Goal: Transaction & Acquisition: Purchase product/service

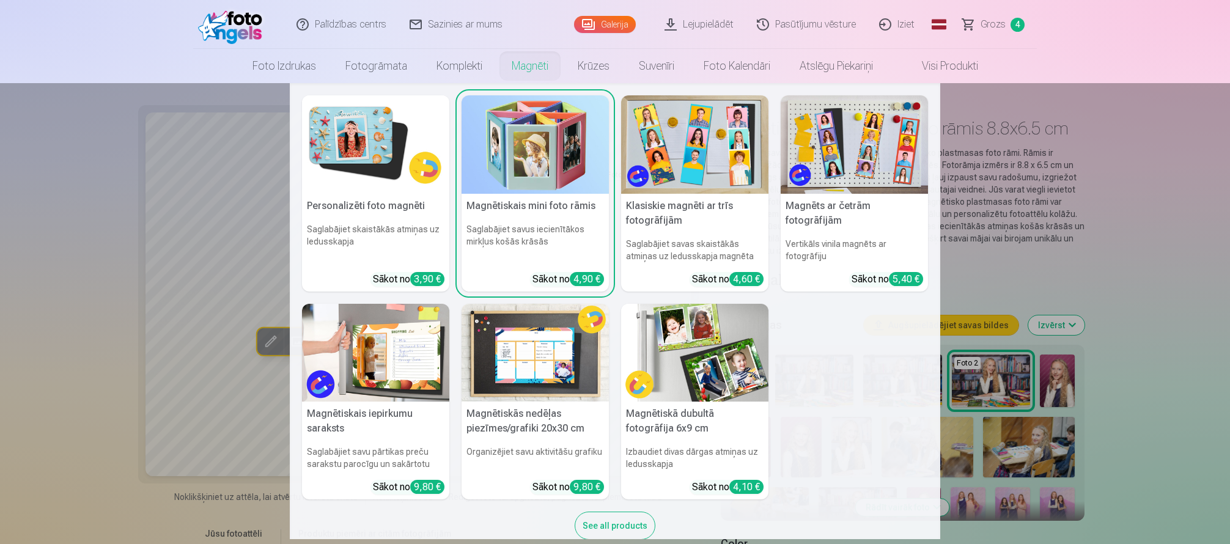
click at [532, 153] on img at bounding box center [534, 144] width 147 height 98
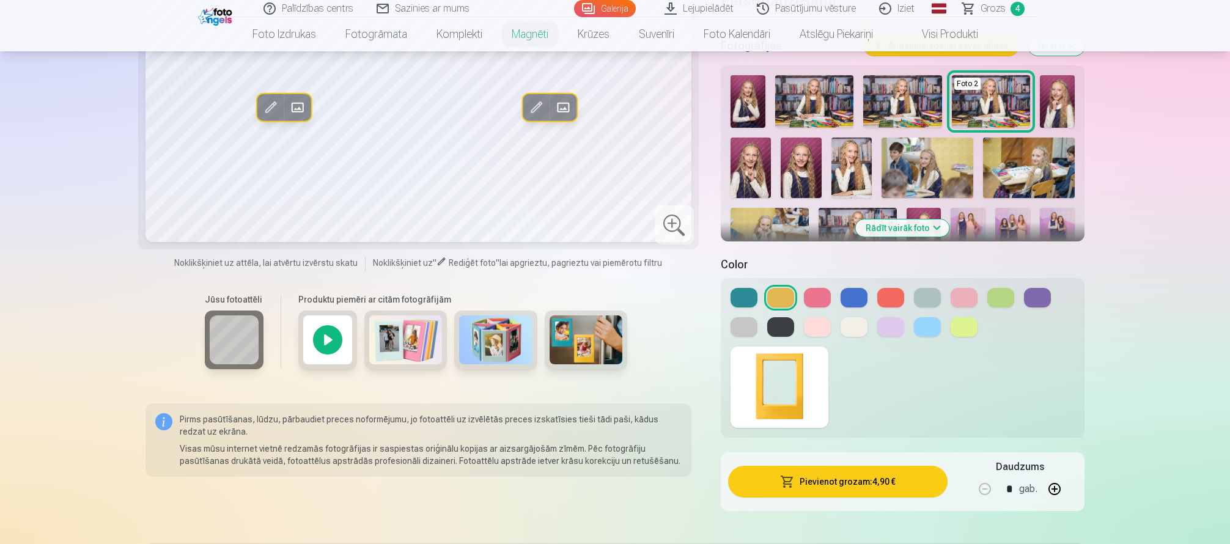
scroll to position [306, 0]
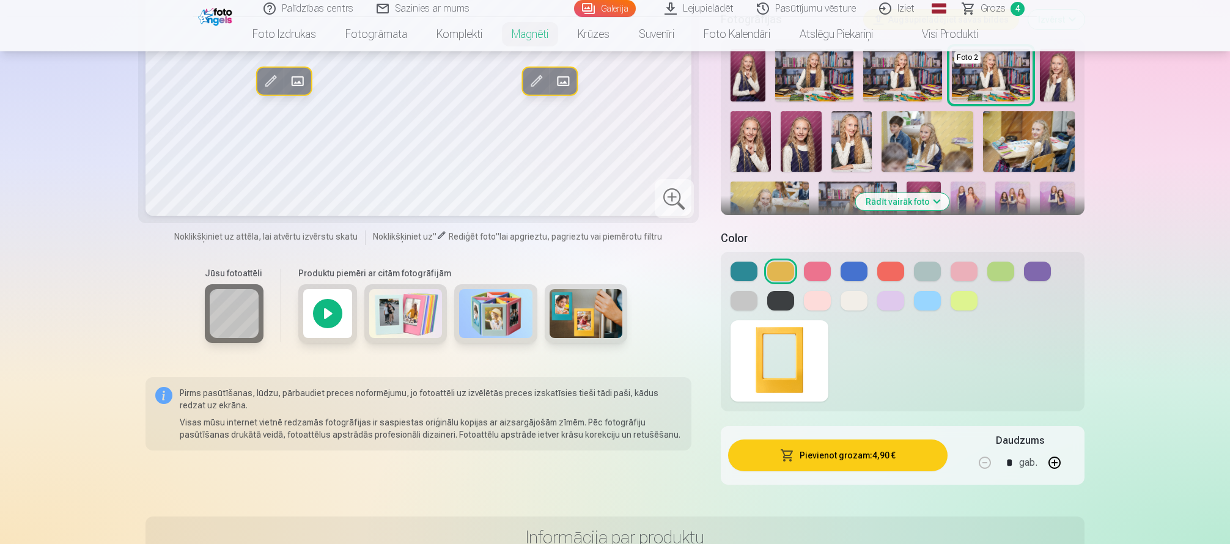
click at [906, 205] on button "Rādīt vairāk foto" at bounding box center [902, 201] width 93 height 17
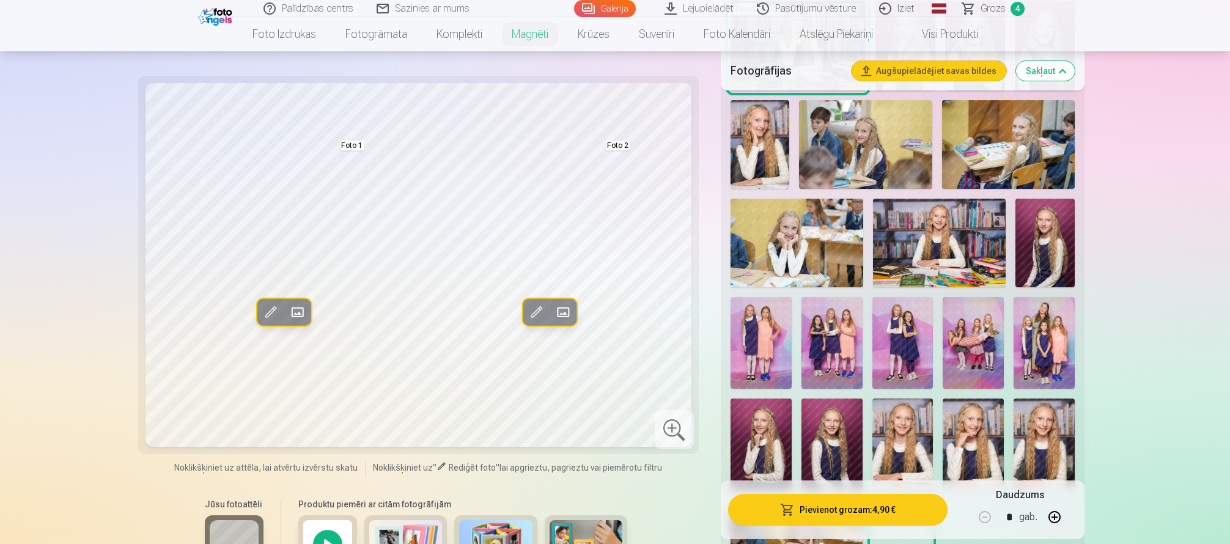
scroll to position [489, 0]
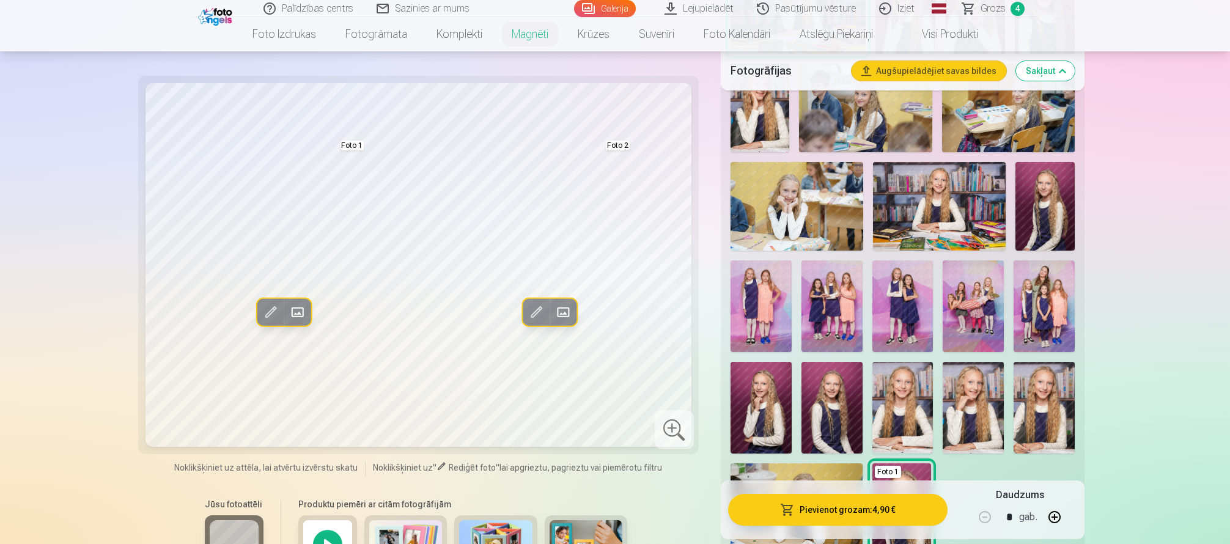
click at [1046, 428] on img at bounding box center [1043, 408] width 61 height 92
click at [888, 406] on img at bounding box center [902, 408] width 61 height 92
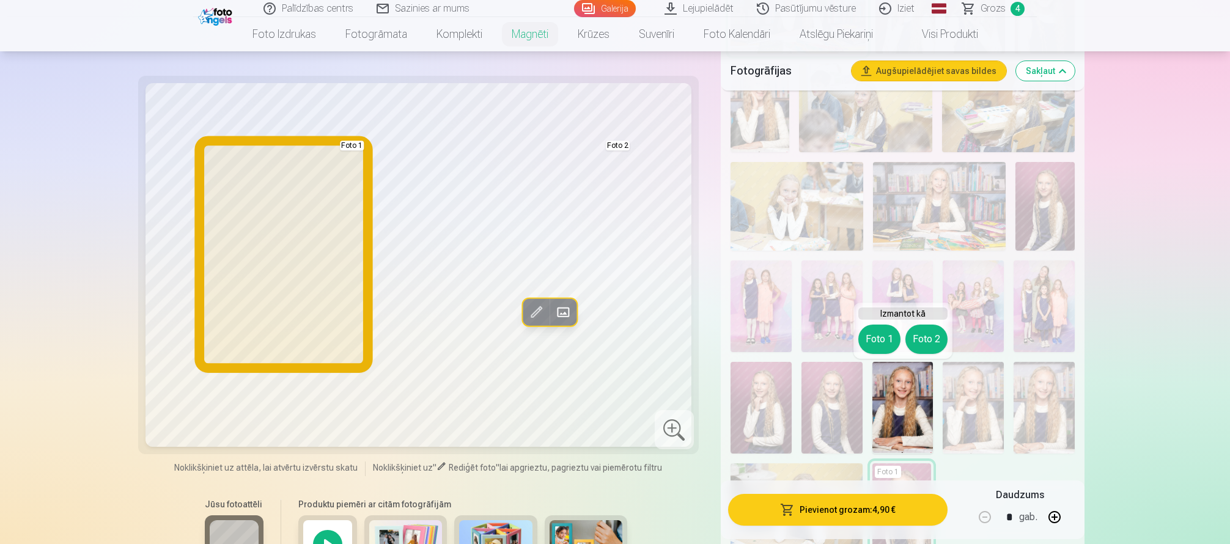
click at [882, 339] on button "Foto 1" at bounding box center [879, 338] width 42 height 29
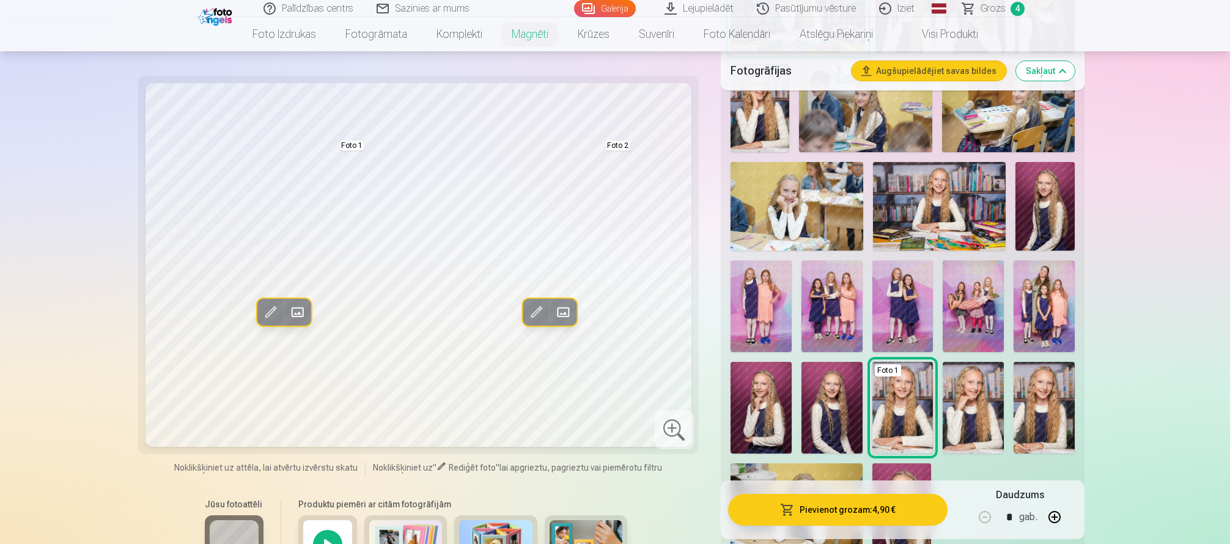
click at [826, 419] on img at bounding box center [831, 408] width 61 height 92
click at [767, 408] on img at bounding box center [760, 408] width 61 height 92
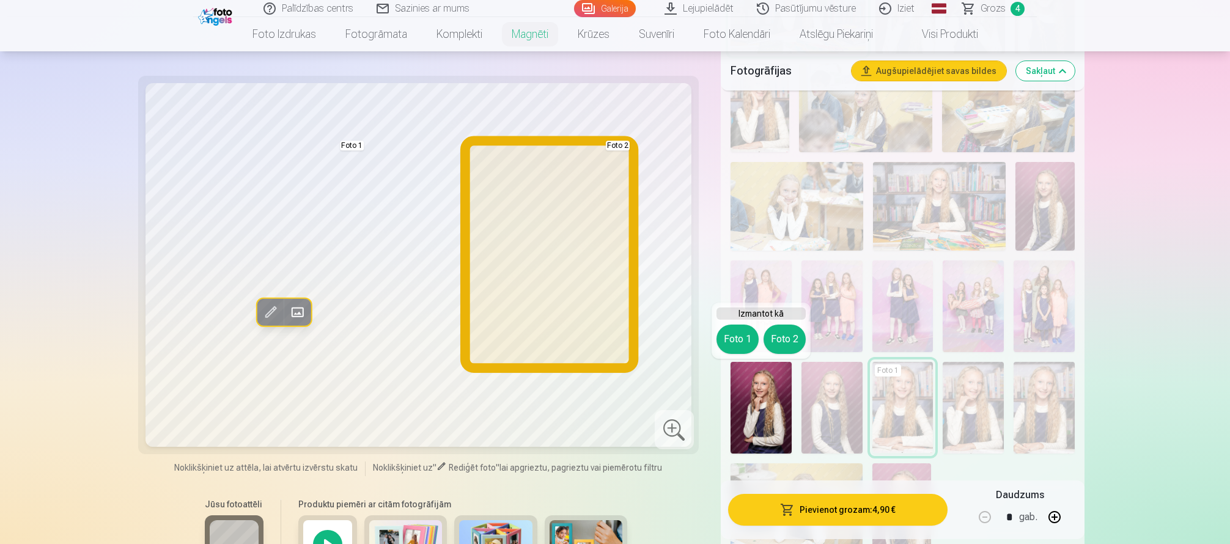
click at [799, 333] on button "Foto 2" at bounding box center [784, 338] width 42 height 29
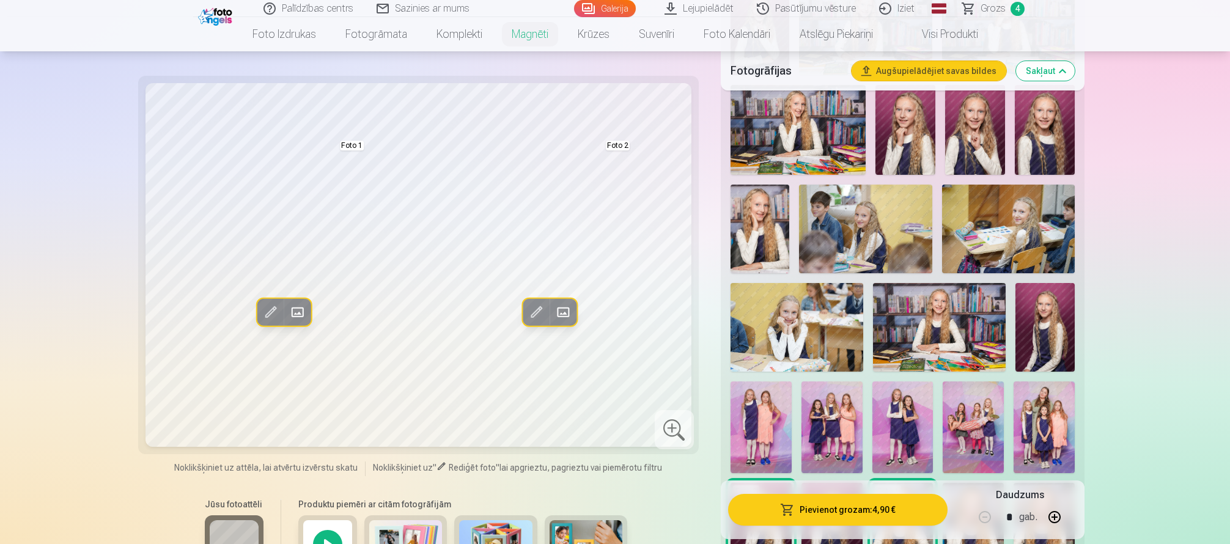
scroll to position [367, 0]
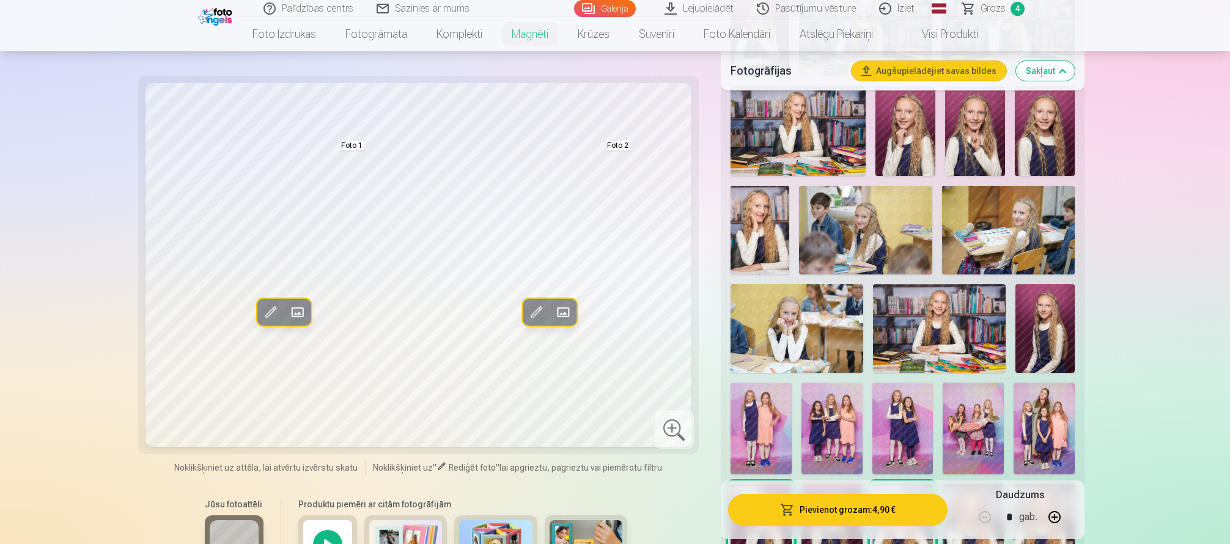
click at [975, 340] on img at bounding box center [939, 328] width 133 height 89
click at [1036, 337] on img at bounding box center [1044, 328] width 59 height 89
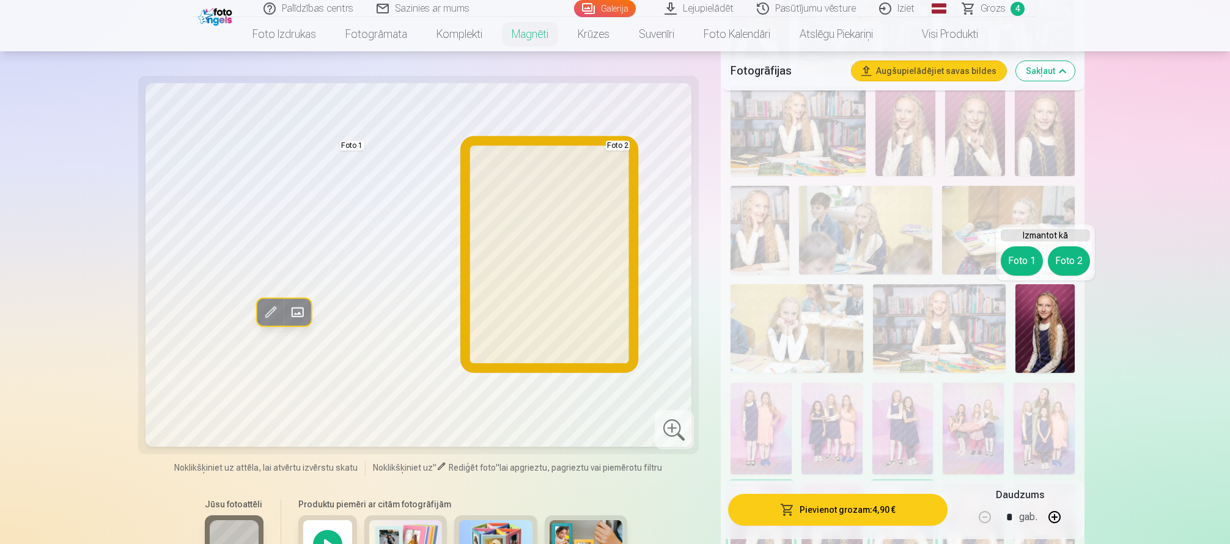
click at [1071, 250] on button "Foto 2" at bounding box center [1068, 260] width 42 height 29
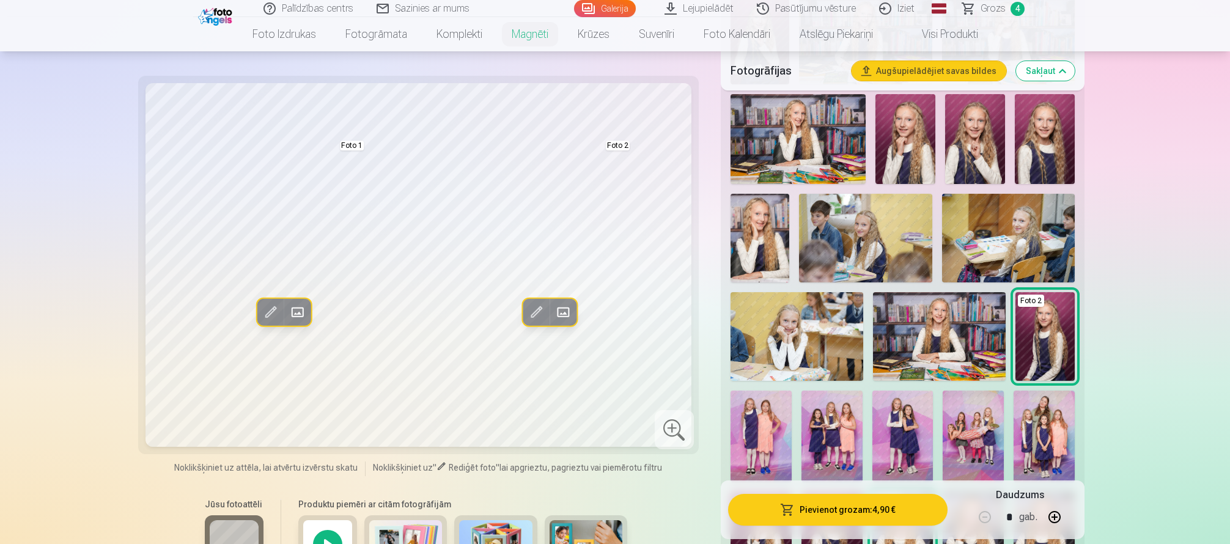
scroll to position [244, 0]
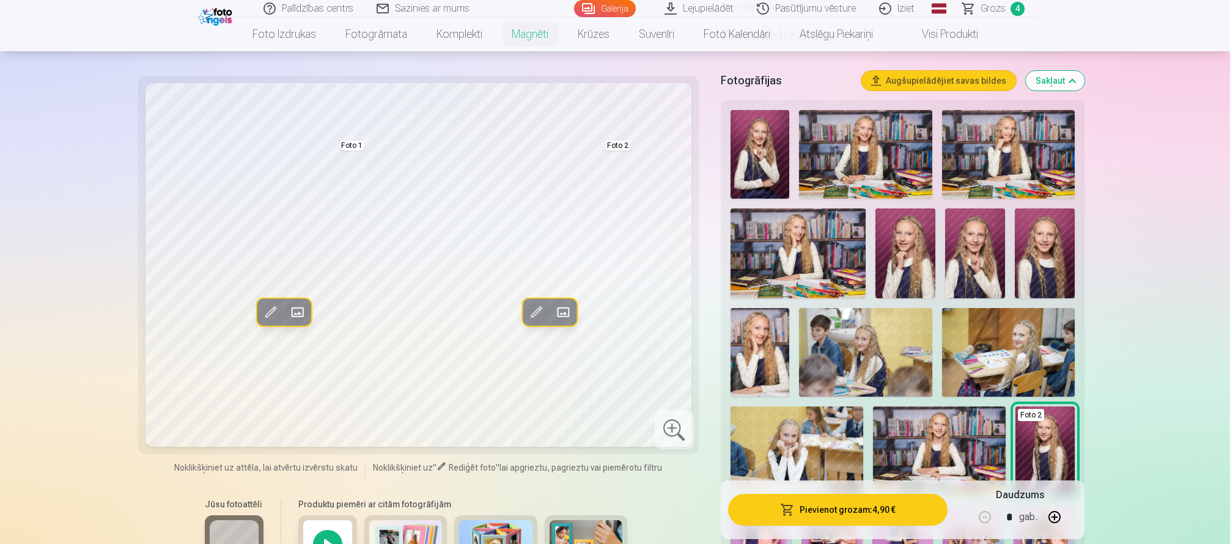
click at [747, 363] on img at bounding box center [759, 352] width 59 height 89
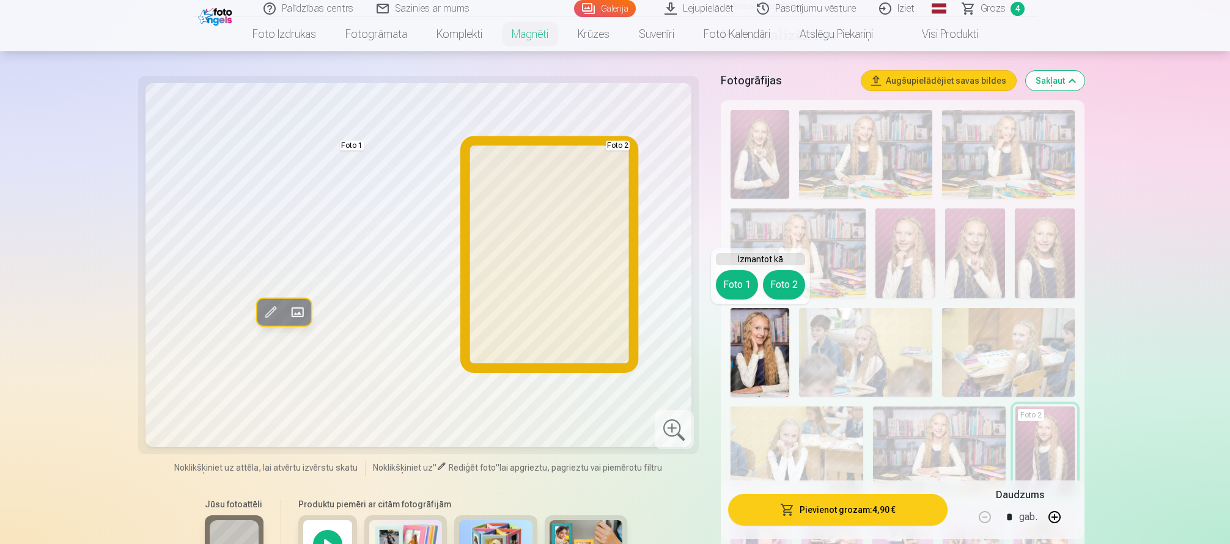
click at [790, 291] on button "Foto 2" at bounding box center [784, 284] width 42 height 29
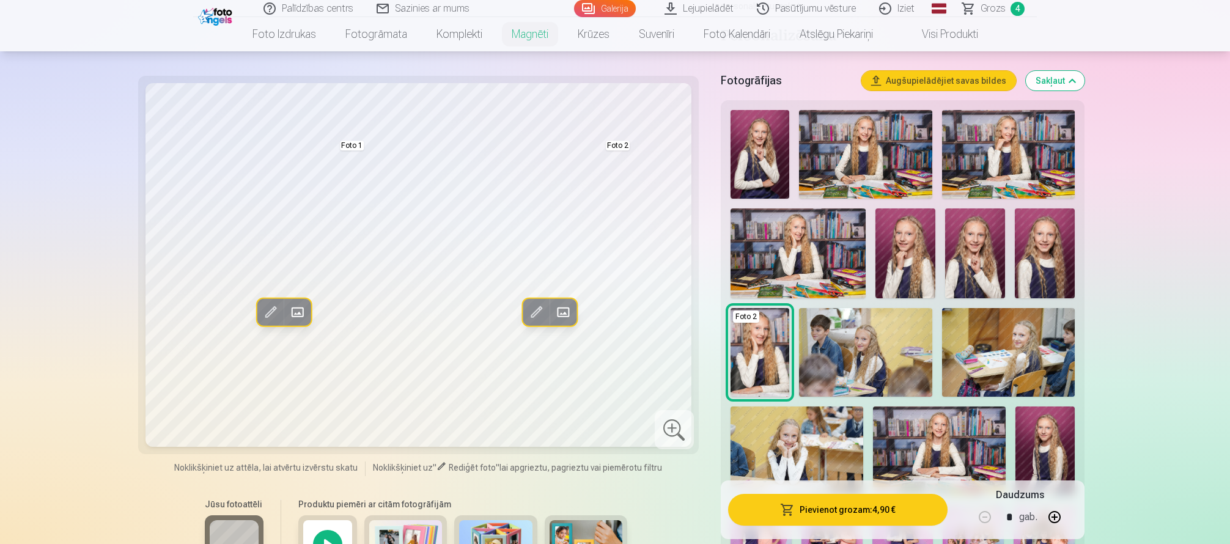
click at [1046, 254] on img at bounding box center [1044, 253] width 60 height 90
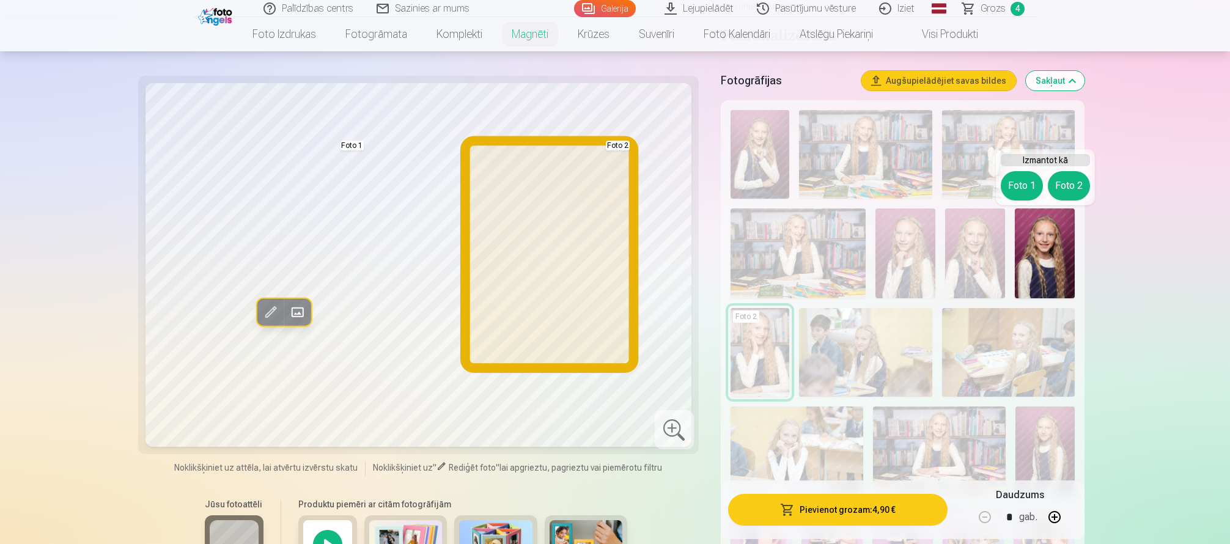
click at [1057, 183] on button "Foto 2" at bounding box center [1068, 185] width 42 height 29
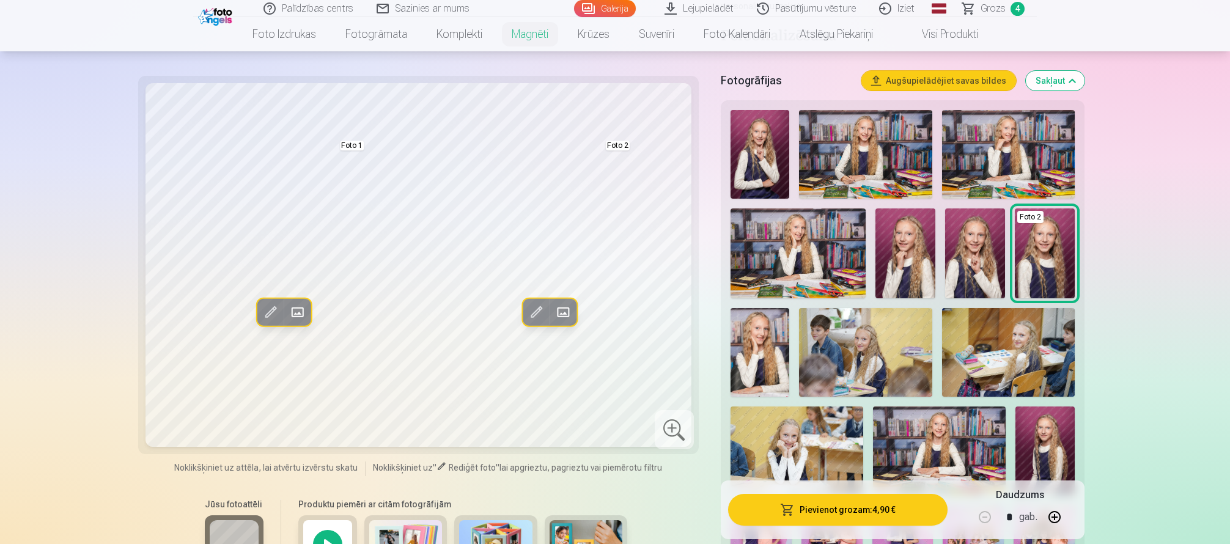
click at [972, 255] on img at bounding box center [975, 253] width 60 height 90
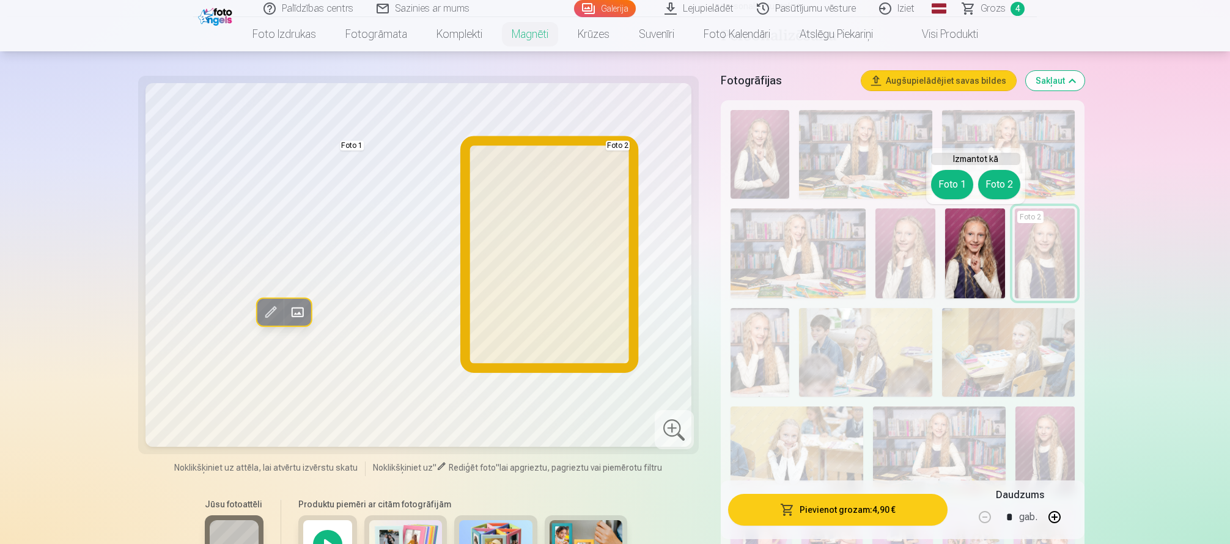
click at [999, 188] on button "Foto 2" at bounding box center [999, 184] width 42 height 29
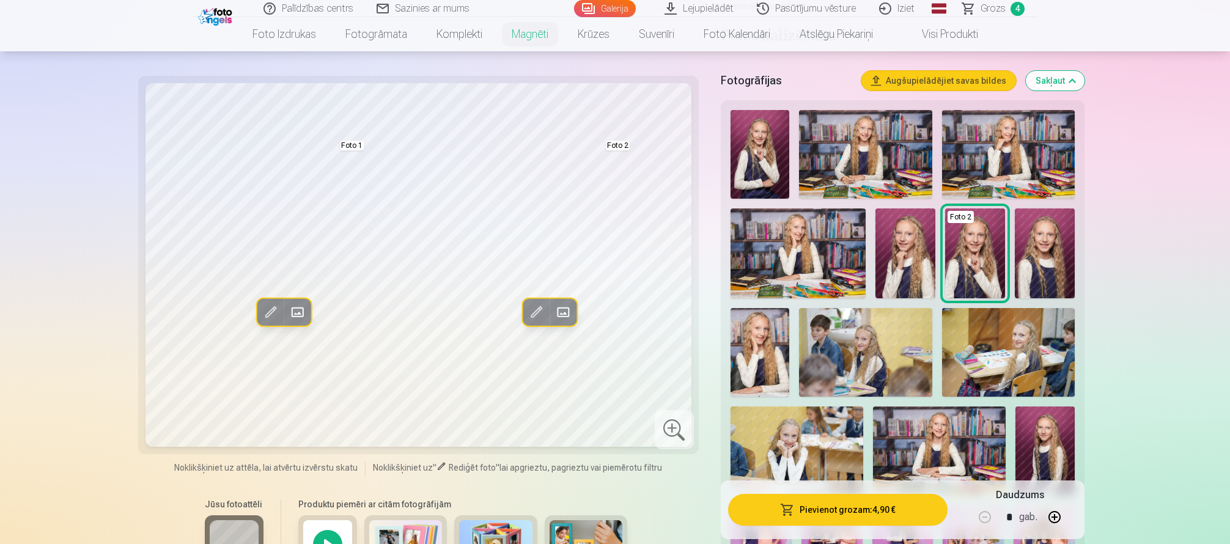
click at [898, 268] on img at bounding box center [905, 253] width 60 height 90
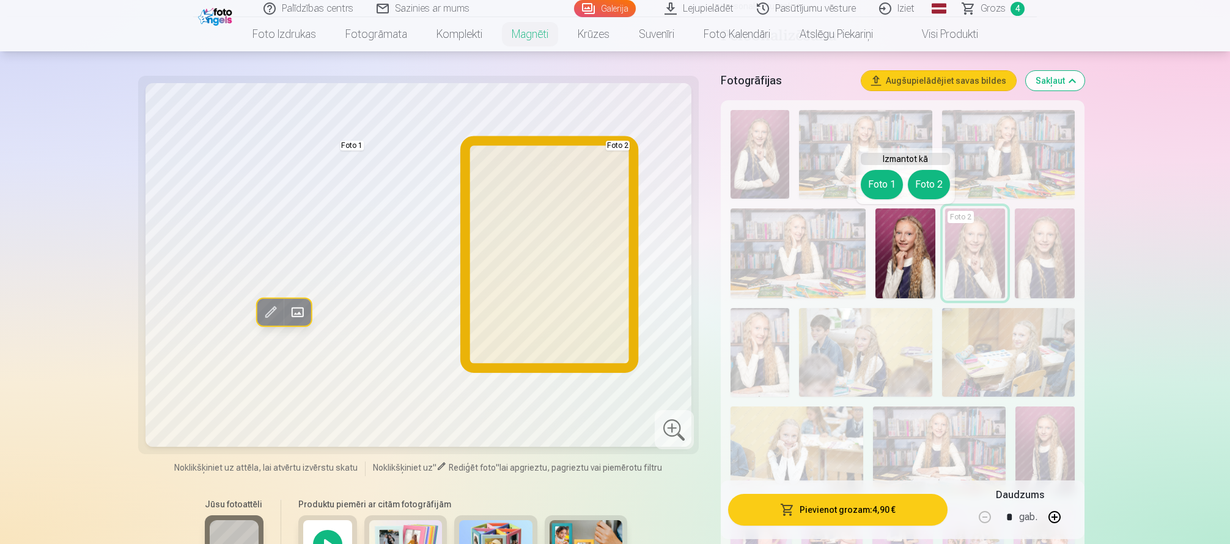
click at [929, 182] on button "Foto 2" at bounding box center [928, 184] width 42 height 29
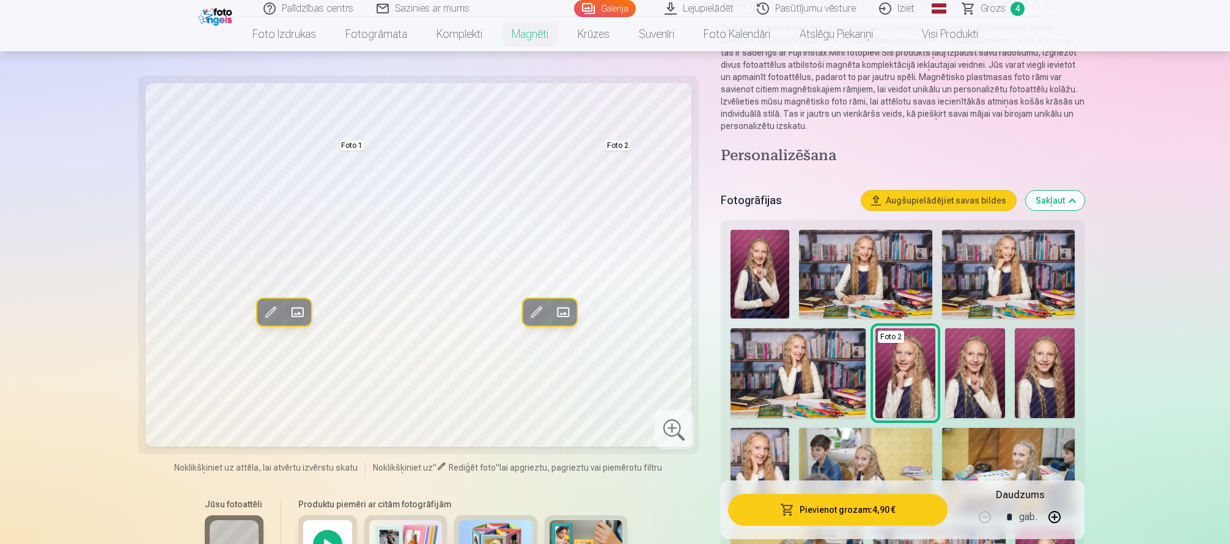
scroll to position [122, 0]
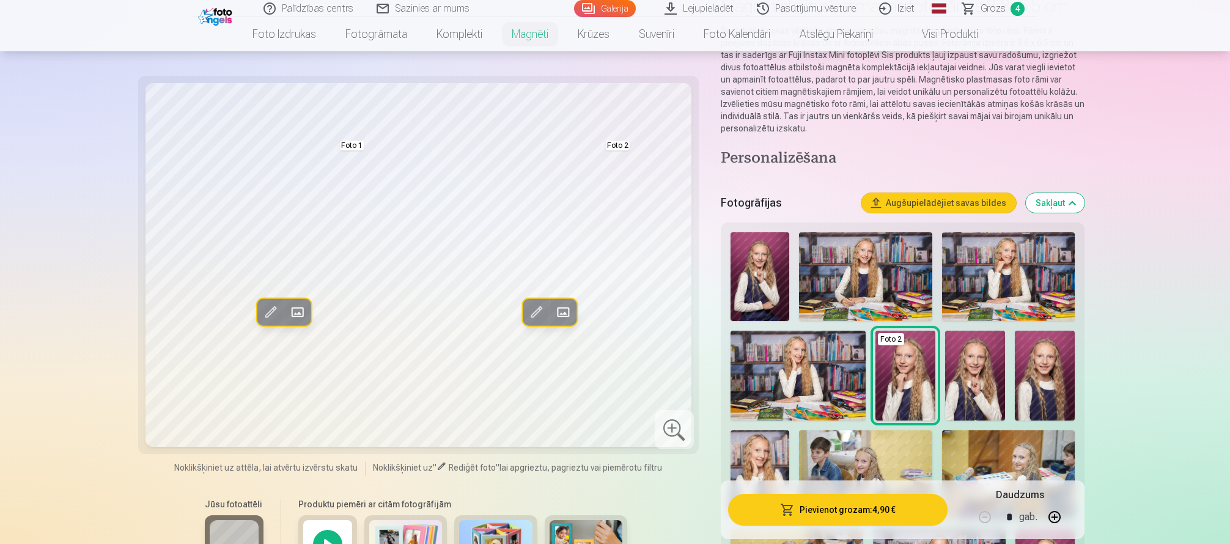
click at [758, 276] on img at bounding box center [759, 276] width 59 height 89
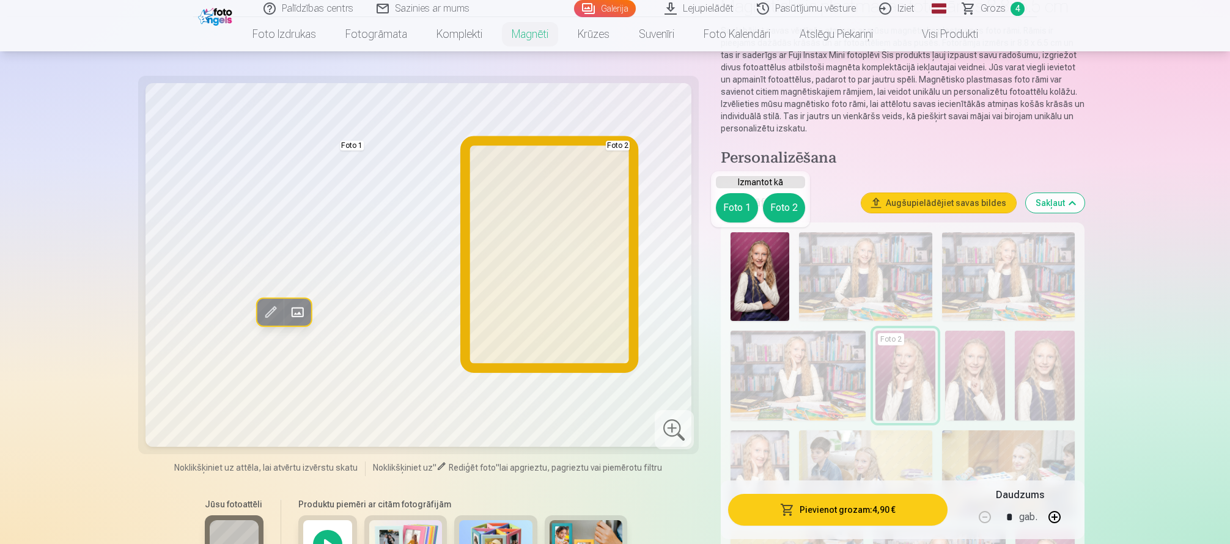
click at [790, 215] on button "Foto 2" at bounding box center [784, 207] width 42 height 29
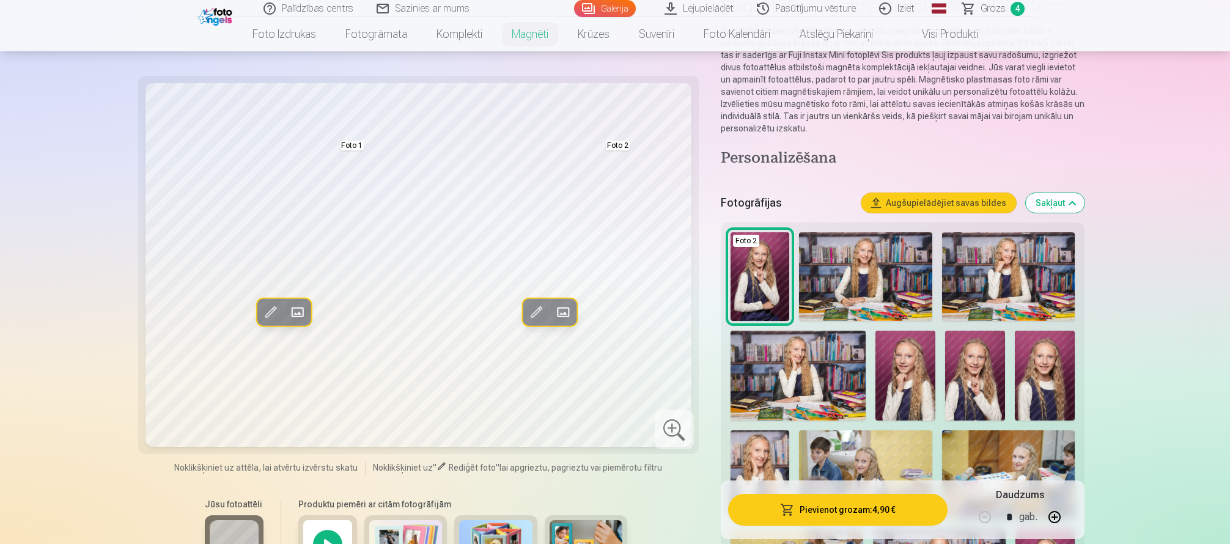
scroll to position [183, 0]
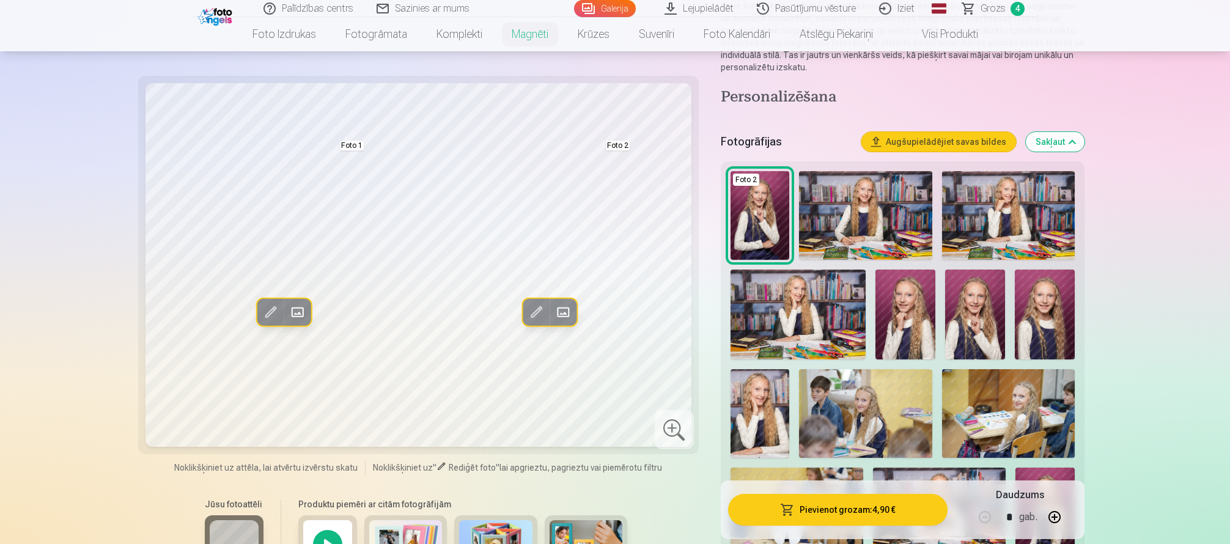
click at [1015, 207] on img at bounding box center [1008, 215] width 133 height 89
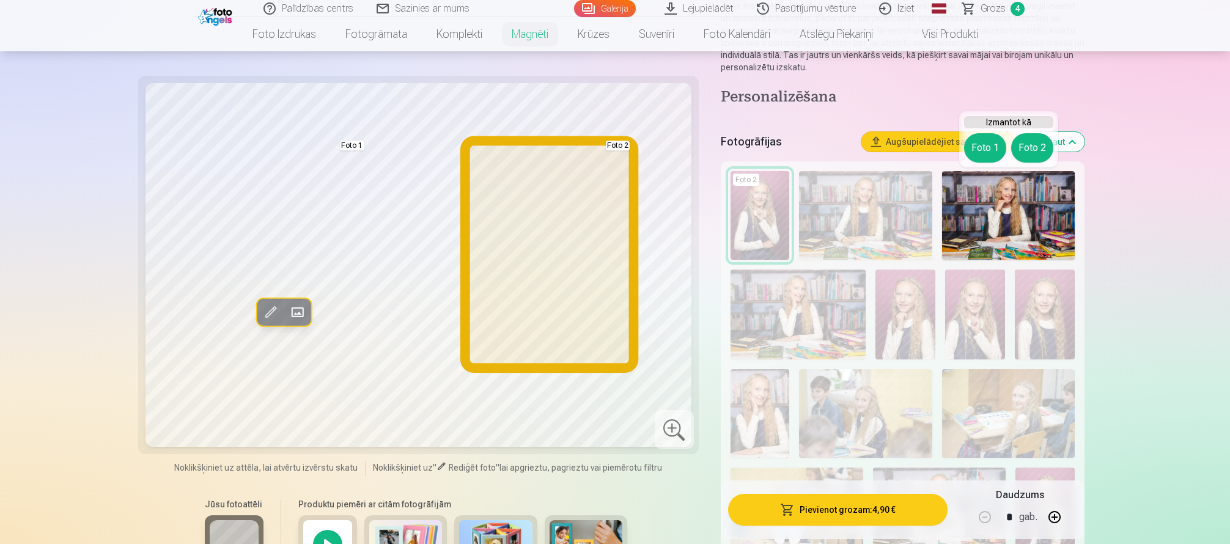
click at [1028, 151] on button "Foto 2" at bounding box center [1032, 147] width 42 height 29
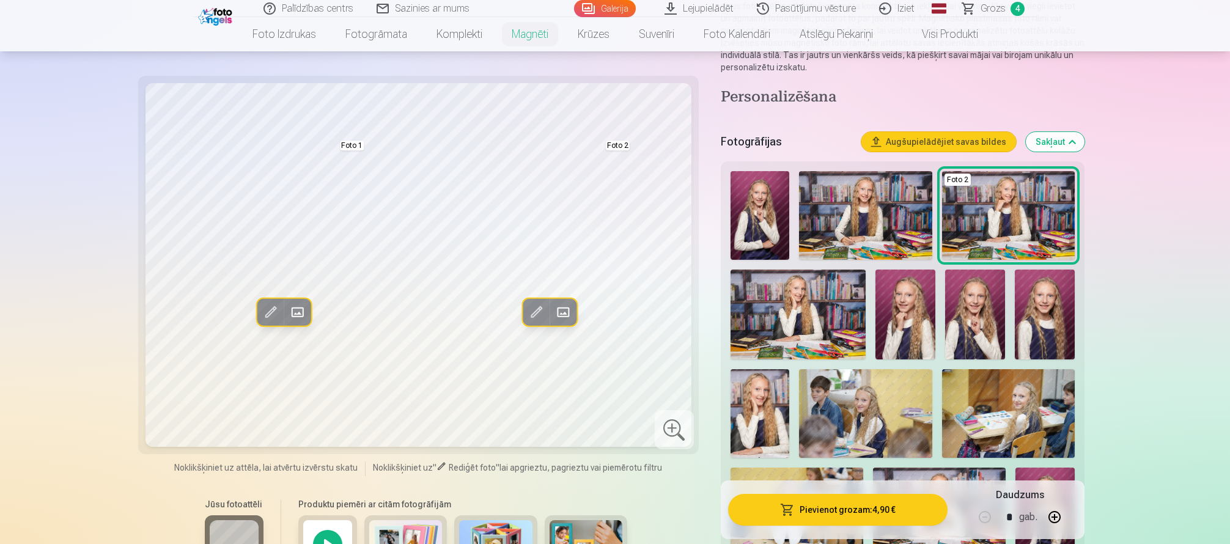
click at [796, 361] on div "Foto 2 Foto 1" at bounding box center [902, 513] width 354 height 695
click at [808, 326] on img at bounding box center [797, 314] width 135 height 90
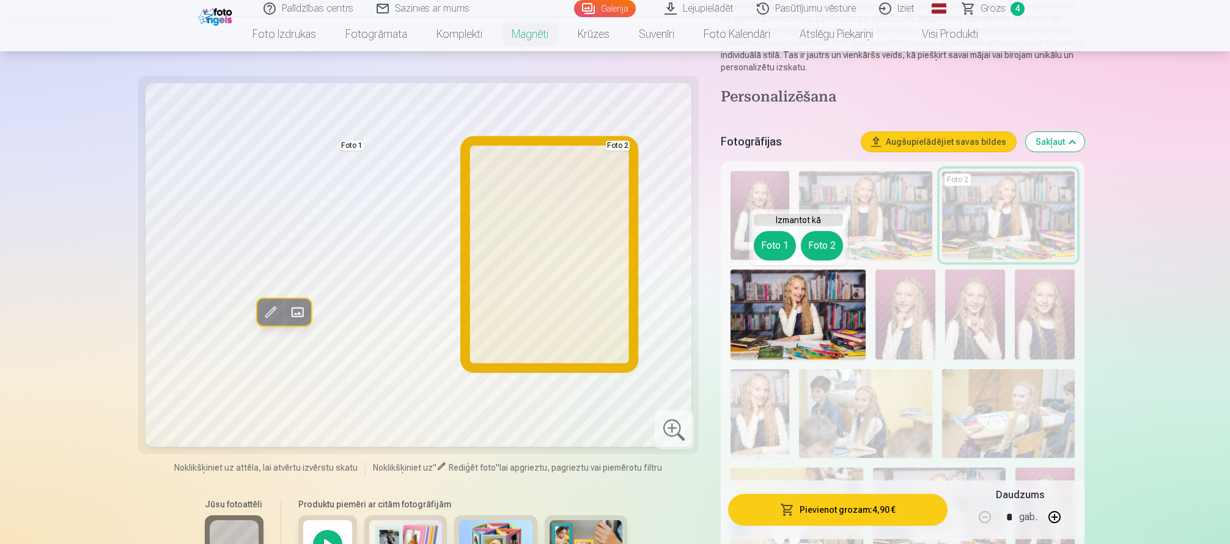
click at [826, 246] on button "Foto 2" at bounding box center [822, 245] width 42 height 29
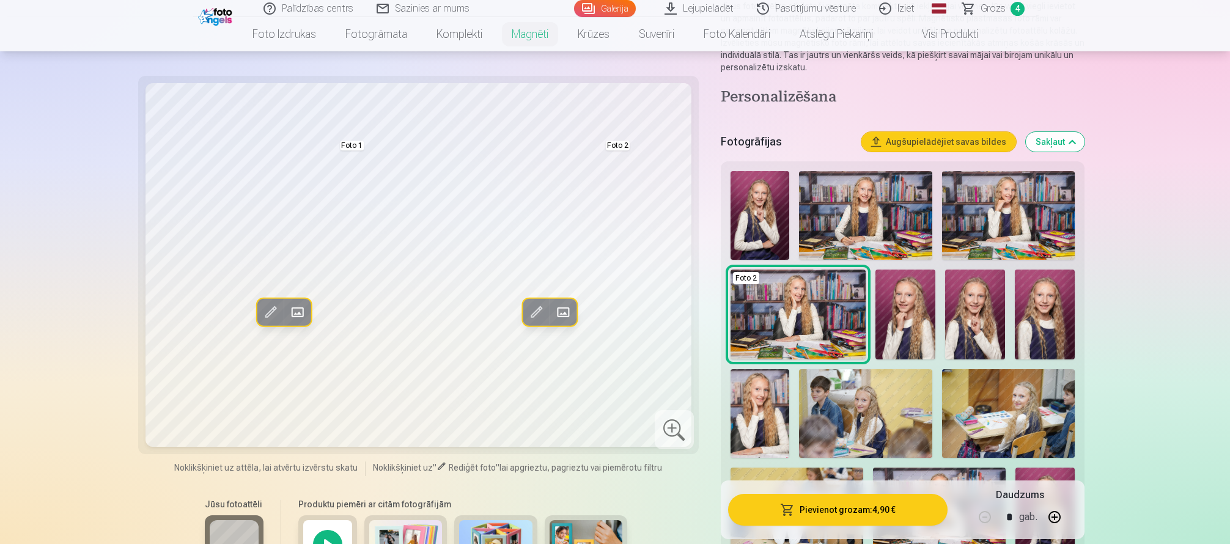
click at [763, 419] on img at bounding box center [759, 413] width 59 height 89
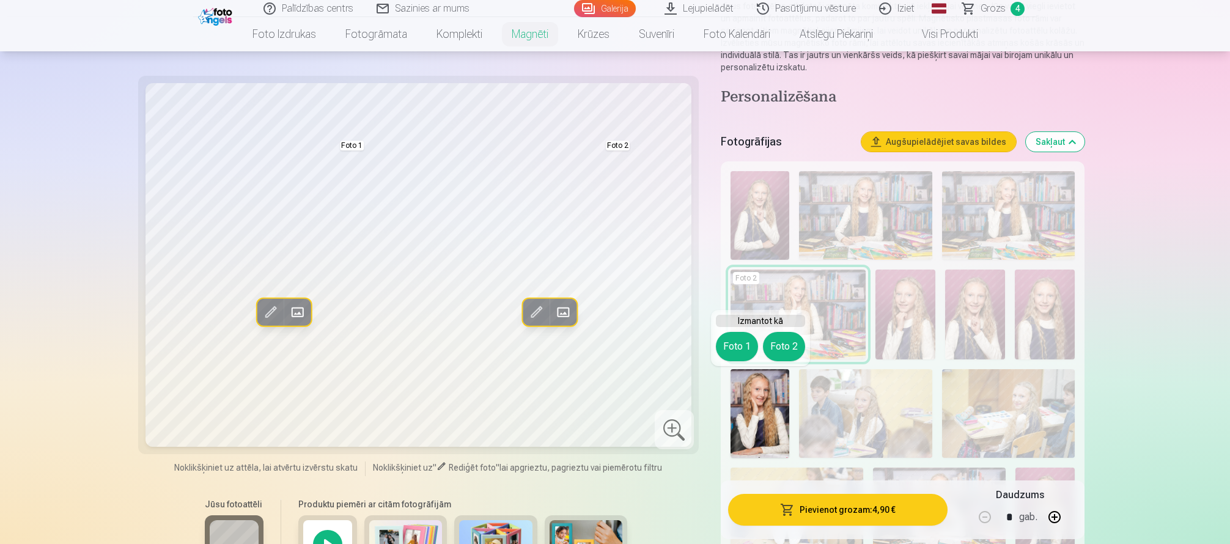
click at [780, 336] on button "Foto 2" at bounding box center [784, 346] width 42 height 29
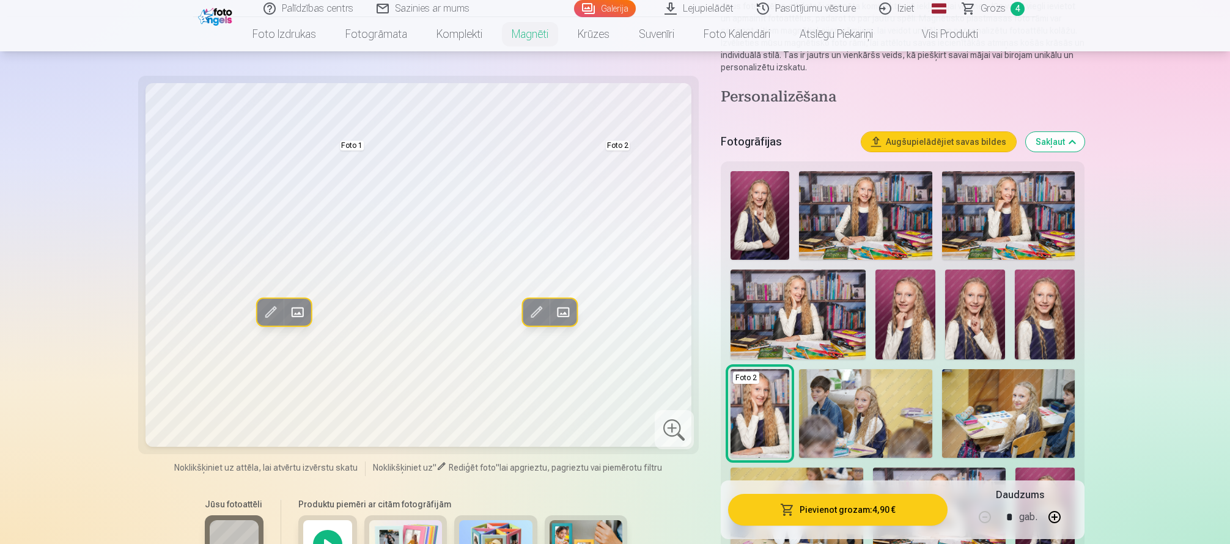
click at [909, 345] on img at bounding box center [905, 314] width 60 height 90
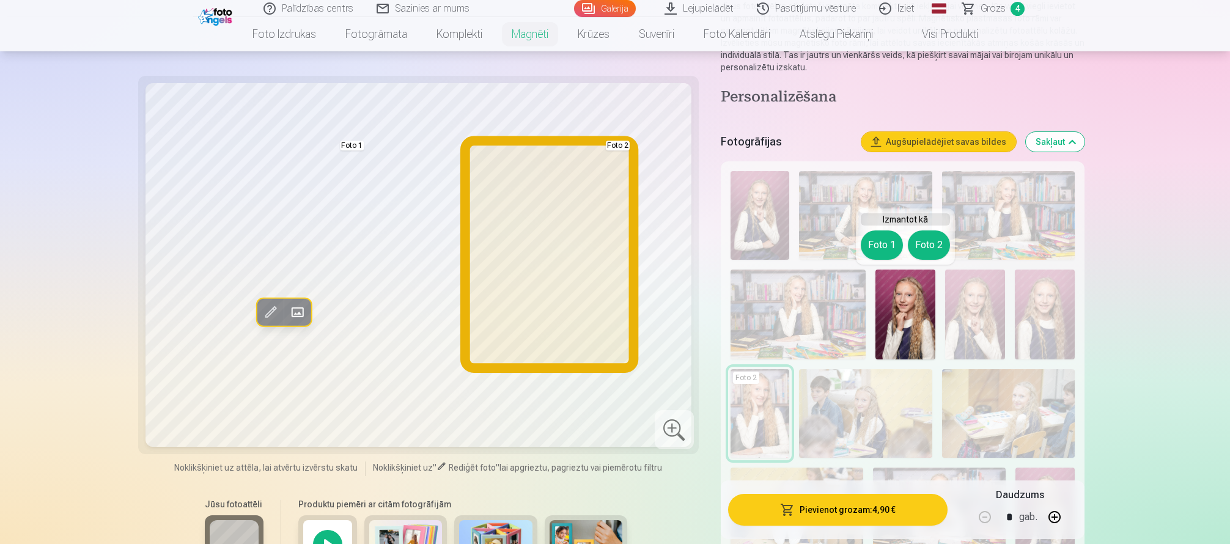
click at [921, 241] on button "Foto 2" at bounding box center [928, 244] width 42 height 29
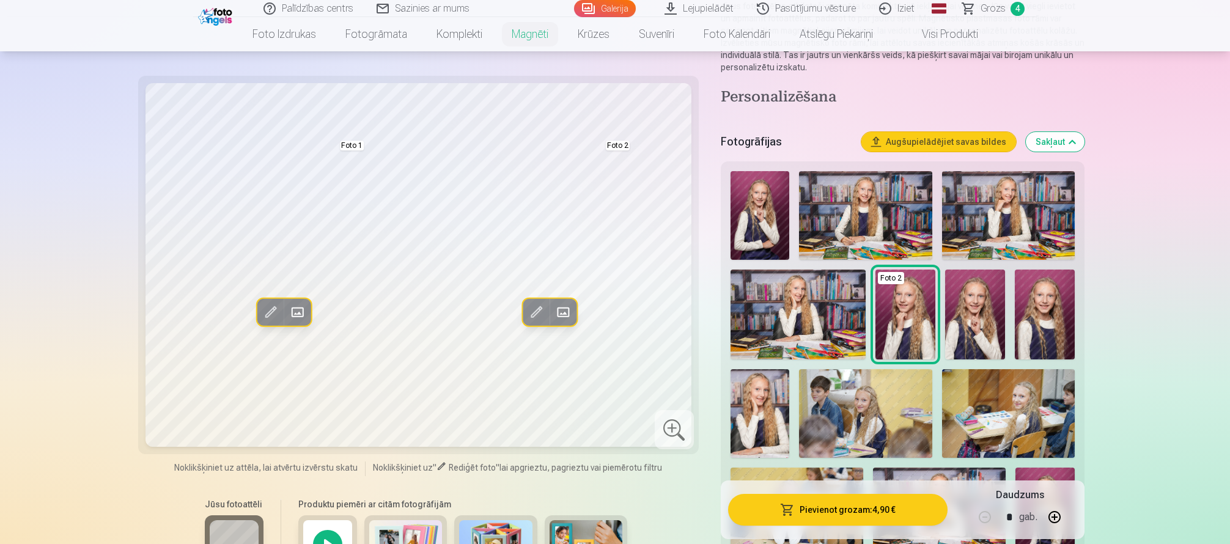
click at [967, 330] on img at bounding box center [975, 314] width 60 height 90
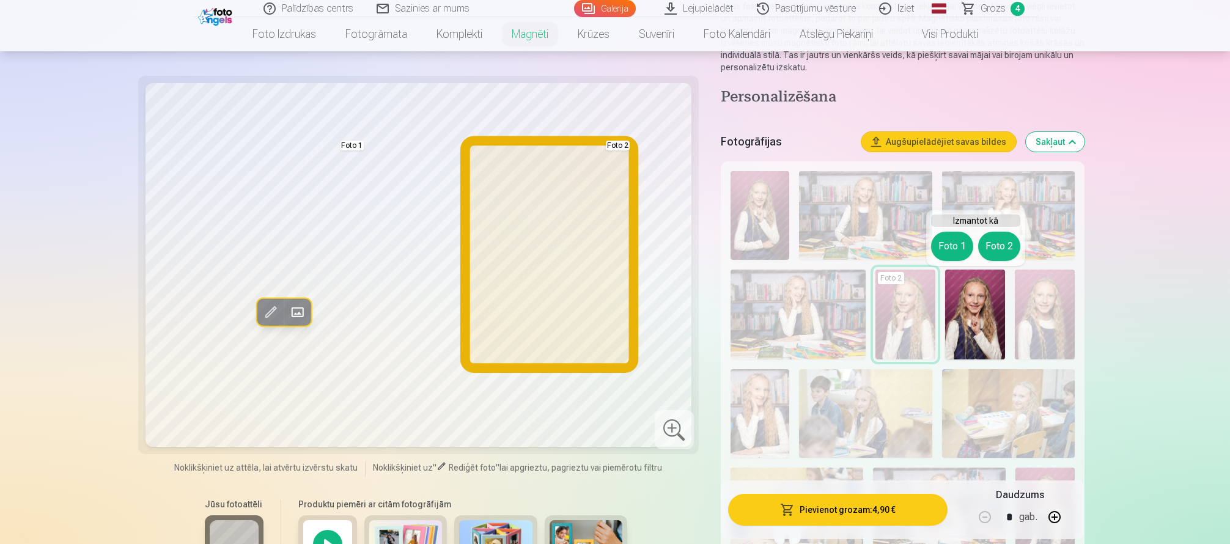
click at [1000, 247] on button "Foto 2" at bounding box center [999, 246] width 42 height 29
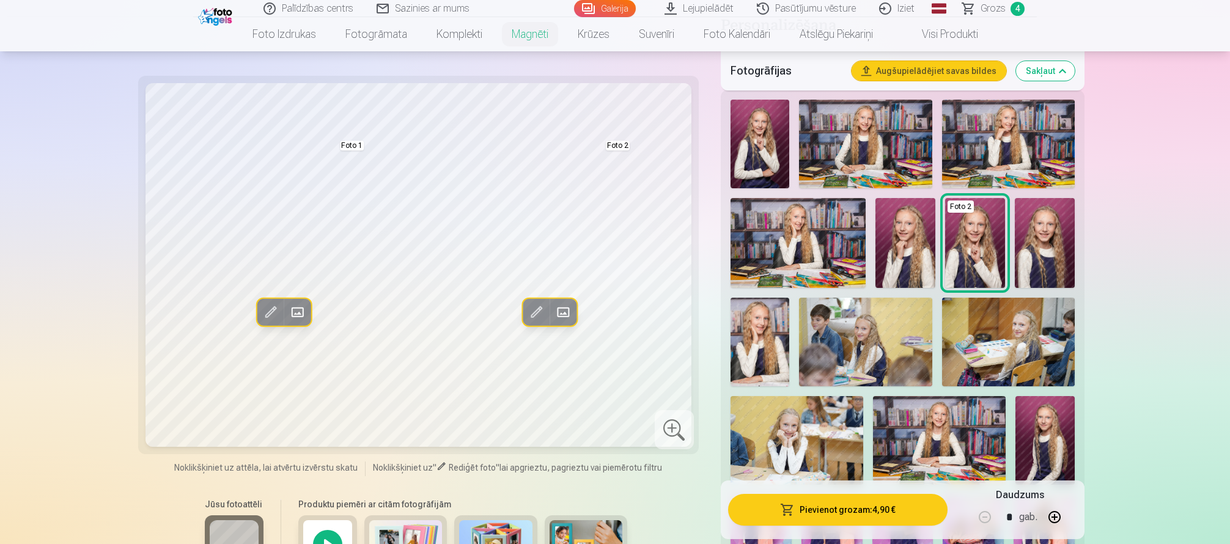
scroll to position [367, 0]
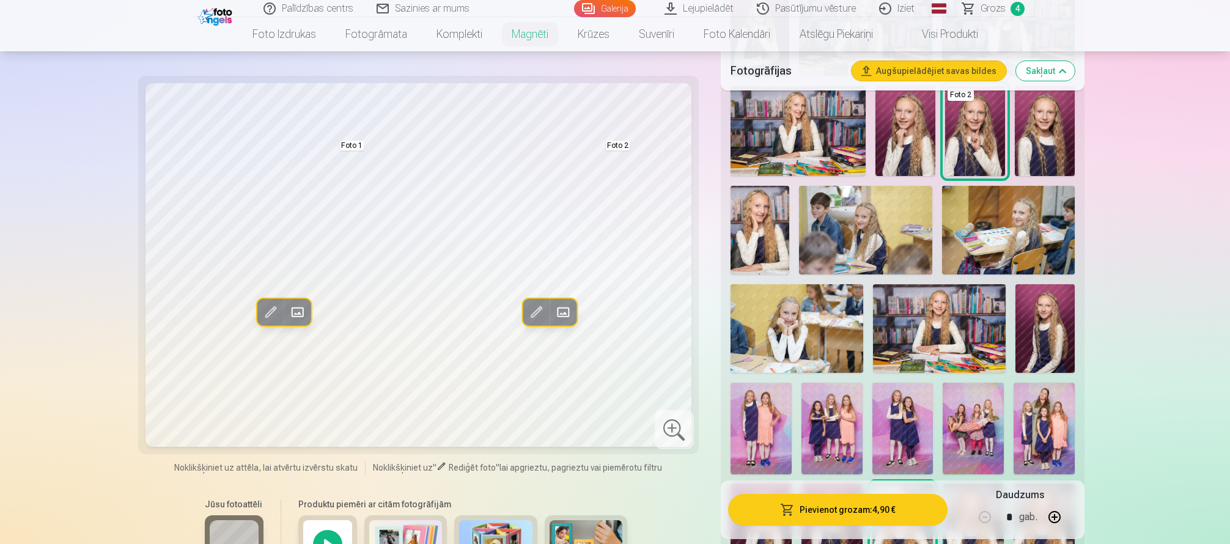
click at [779, 342] on img at bounding box center [796, 328] width 133 height 89
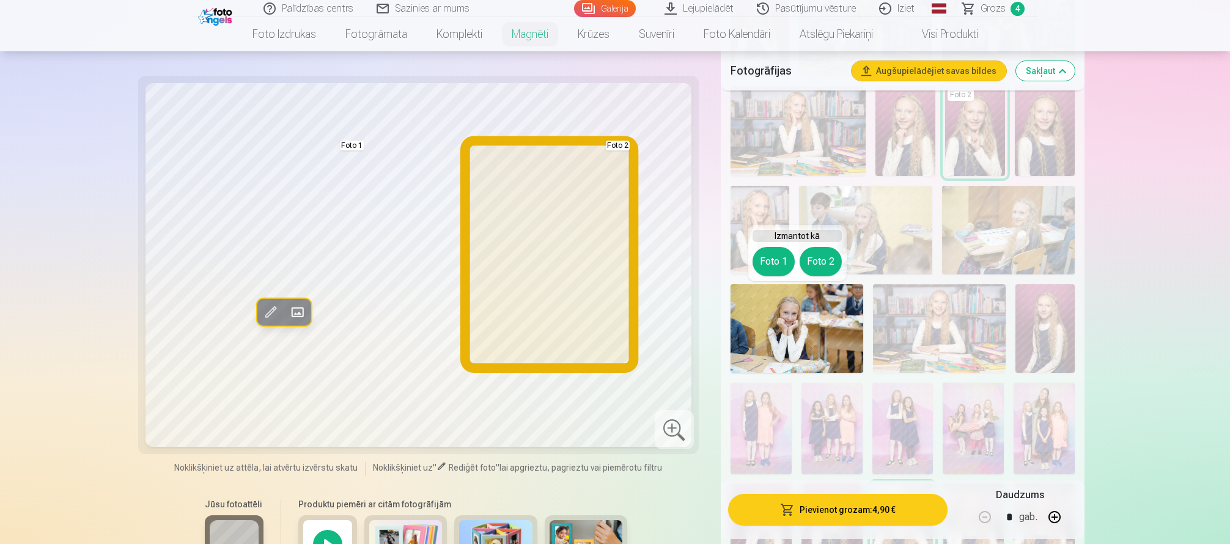
click at [817, 260] on button "Foto 2" at bounding box center [820, 261] width 42 height 29
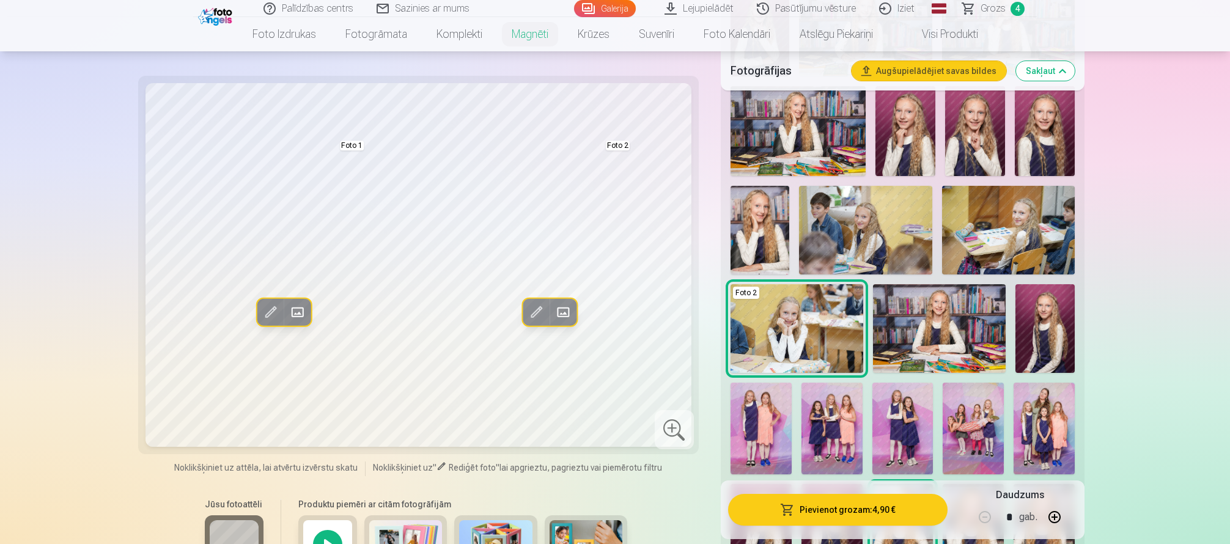
click at [947, 332] on img at bounding box center [939, 328] width 133 height 89
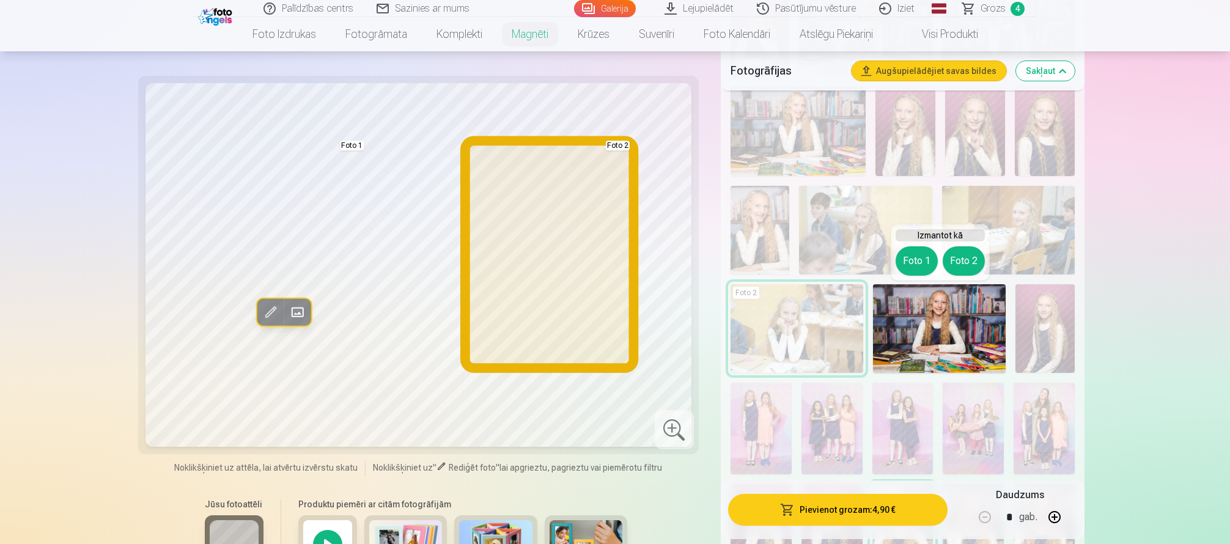
click at [955, 254] on button "Foto 2" at bounding box center [963, 260] width 42 height 29
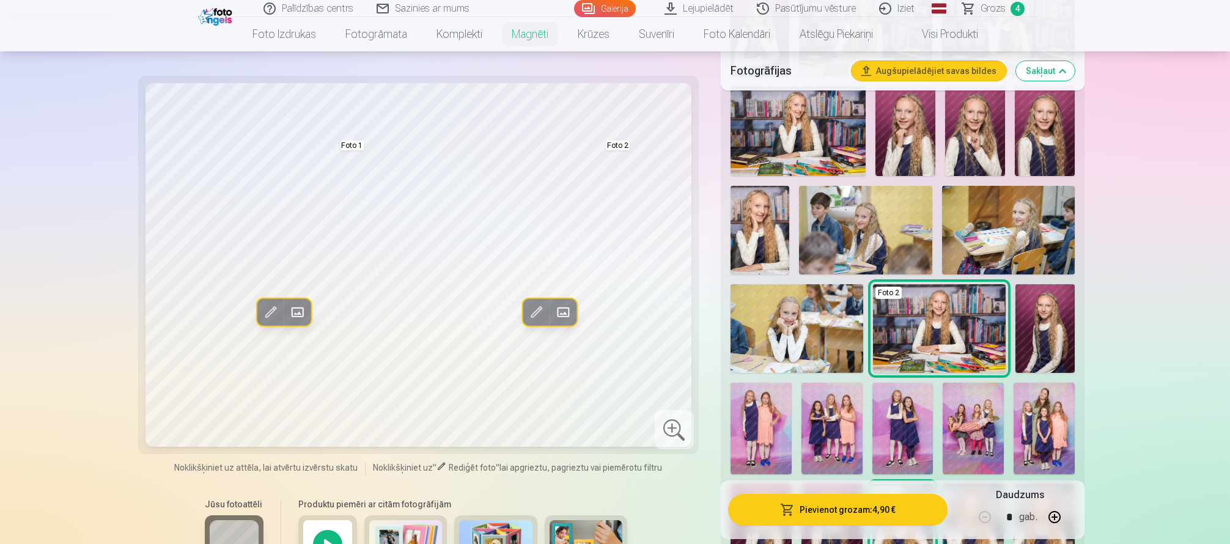
click at [1049, 330] on img at bounding box center [1044, 328] width 59 height 89
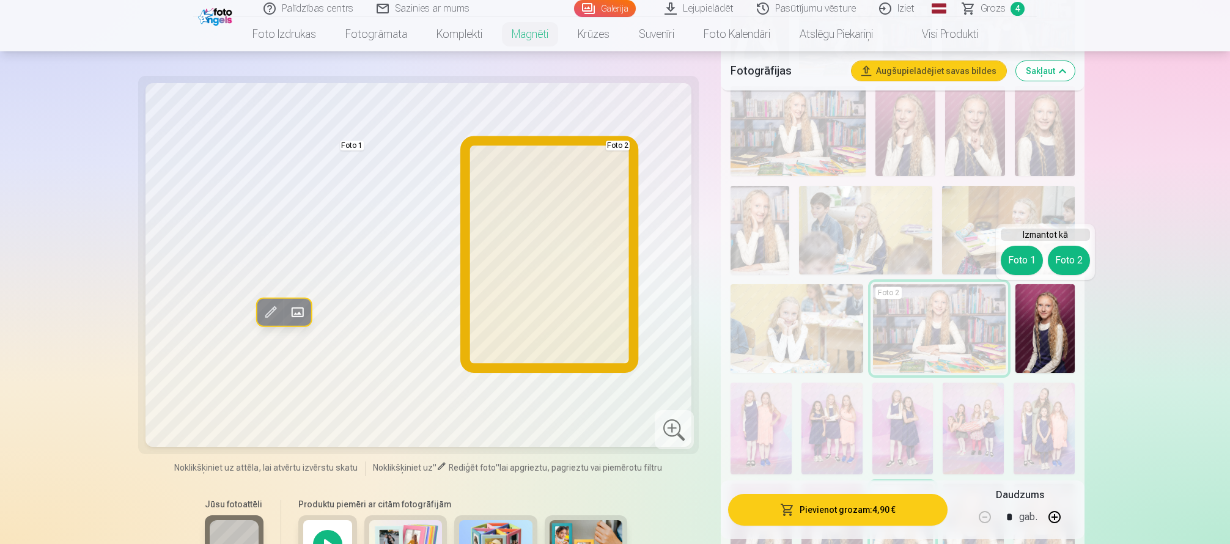
click at [1069, 267] on button "Foto 2" at bounding box center [1068, 260] width 42 height 29
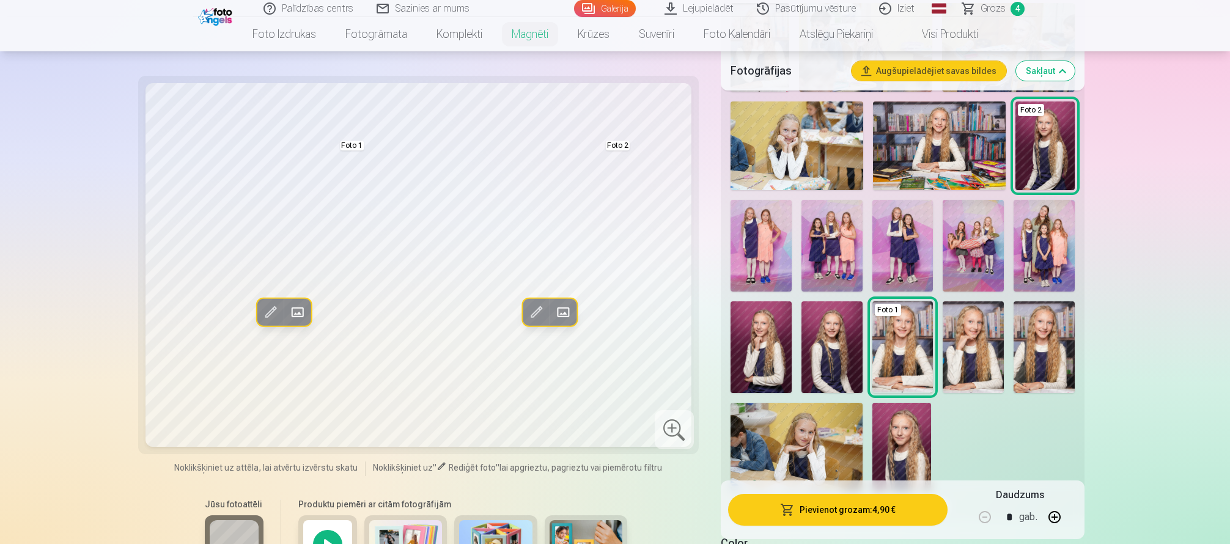
scroll to position [550, 0]
click at [903, 439] on img at bounding box center [901, 446] width 59 height 88
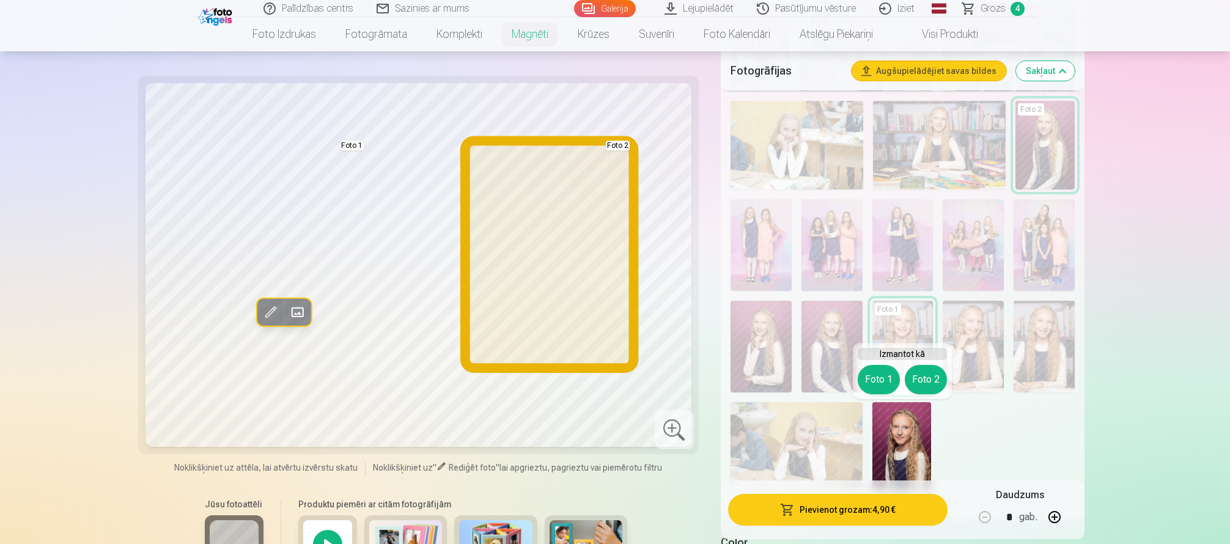
click at [926, 387] on button "Foto 2" at bounding box center [925, 379] width 42 height 29
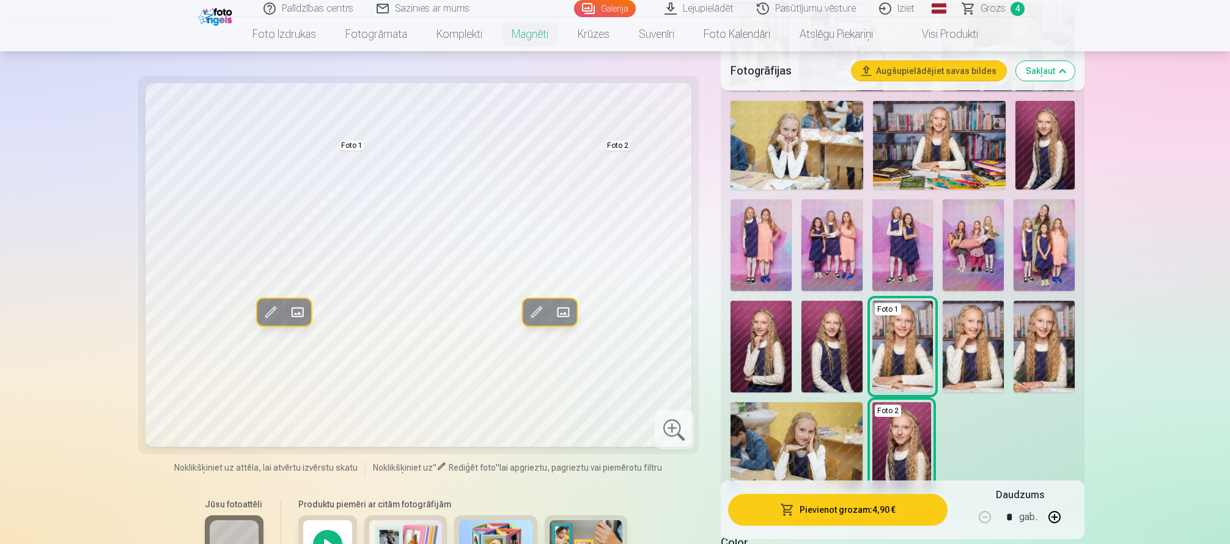
click at [842, 439] on img at bounding box center [796, 446] width 132 height 88
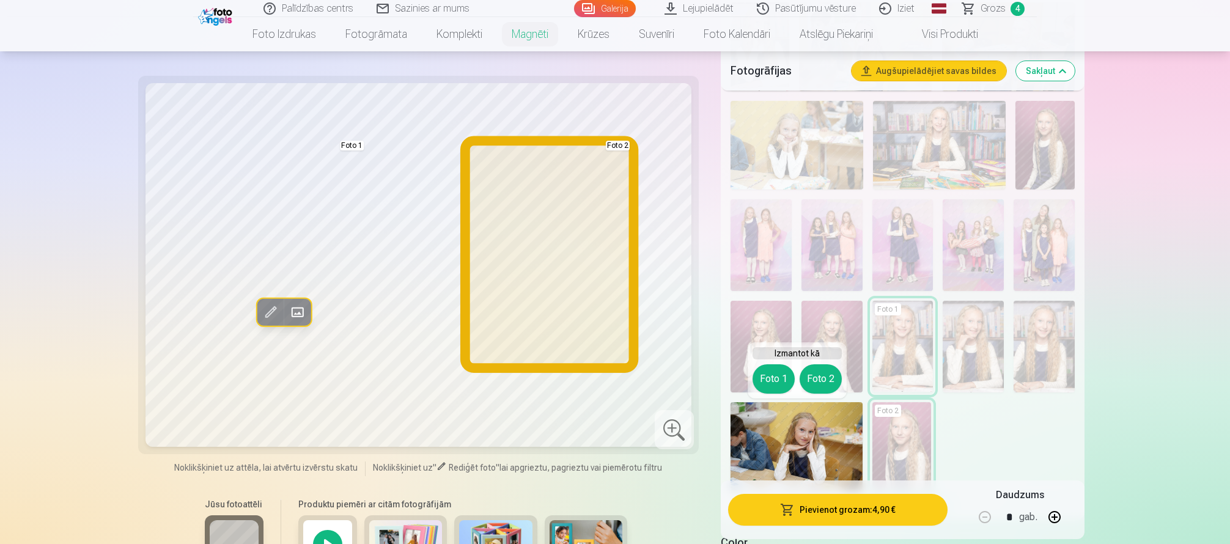
click at [820, 387] on button "Foto 2" at bounding box center [820, 378] width 42 height 29
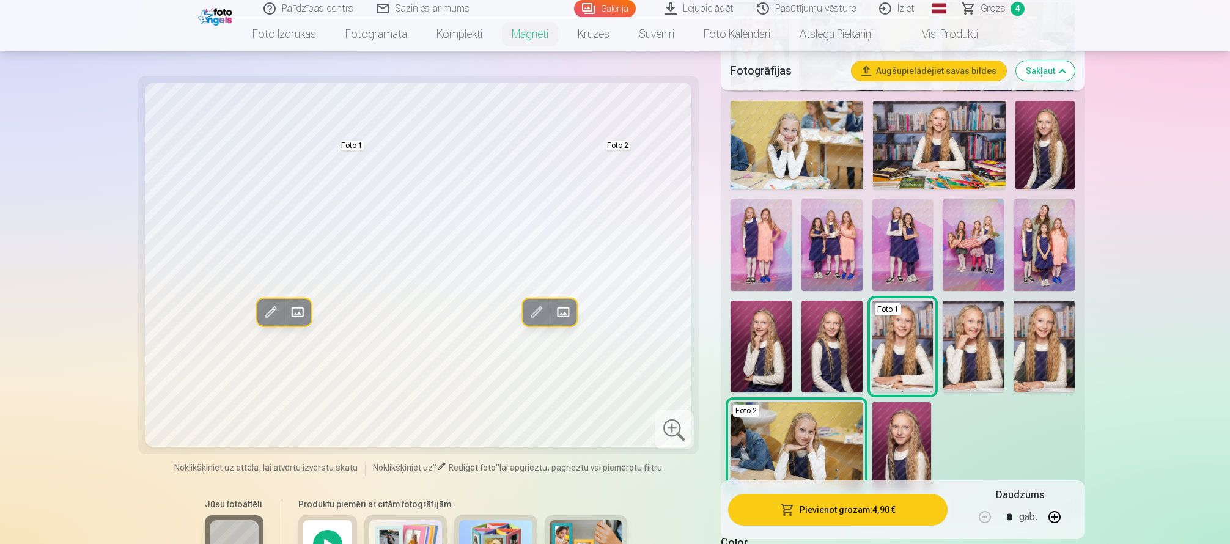
drag, startPoint x: 1039, startPoint y: 340, endPoint x: 1012, endPoint y: 322, distance: 32.2
click at [1039, 340] on img at bounding box center [1043, 347] width 61 height 92
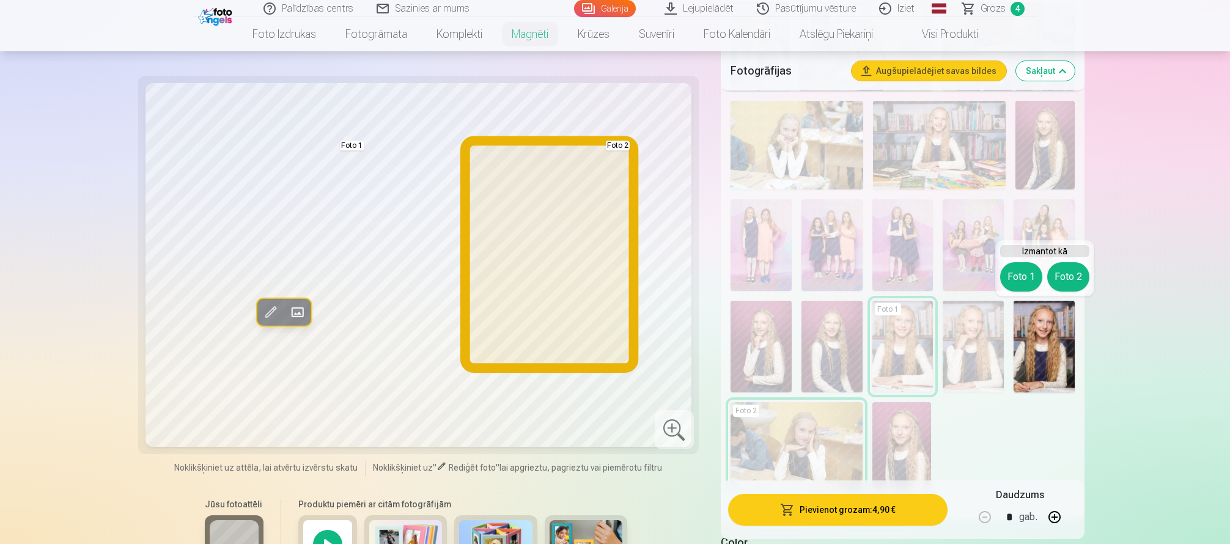
click at [1057, 277] on button "Foto 2" at bounding box center [1068, 276] width 42 height 29
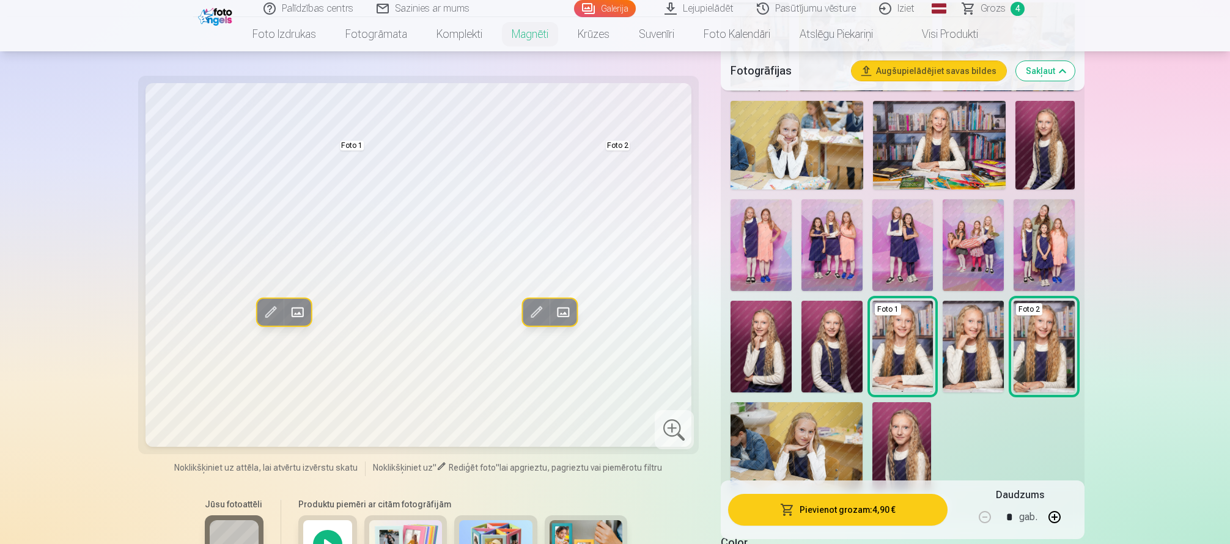
click at [986, 328] on img at bounding box center [972, 347] width 61 height 92
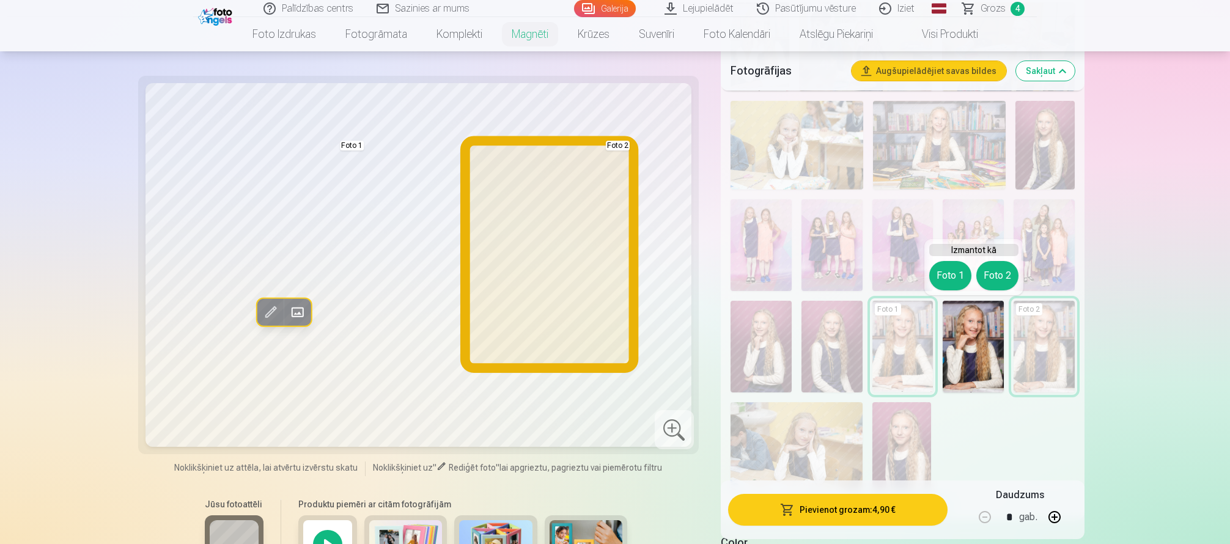
click at [989, 278] on button "Foto 2" at bounding box center [997, 275] width 42 height 29
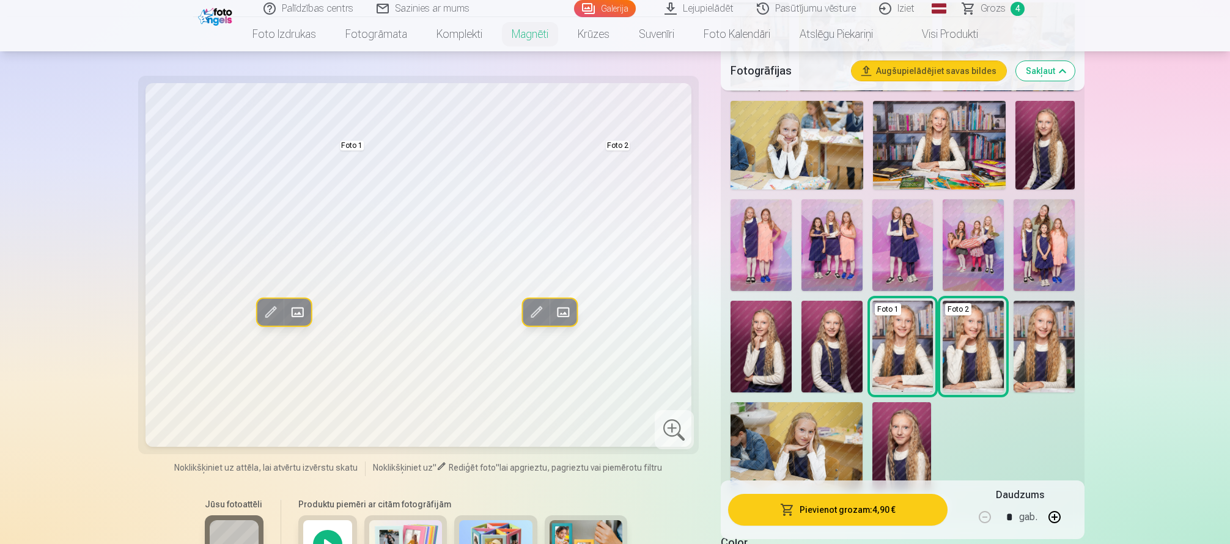
click at [897, 364] on img at bounding box center [902, 347] width 61 height 92
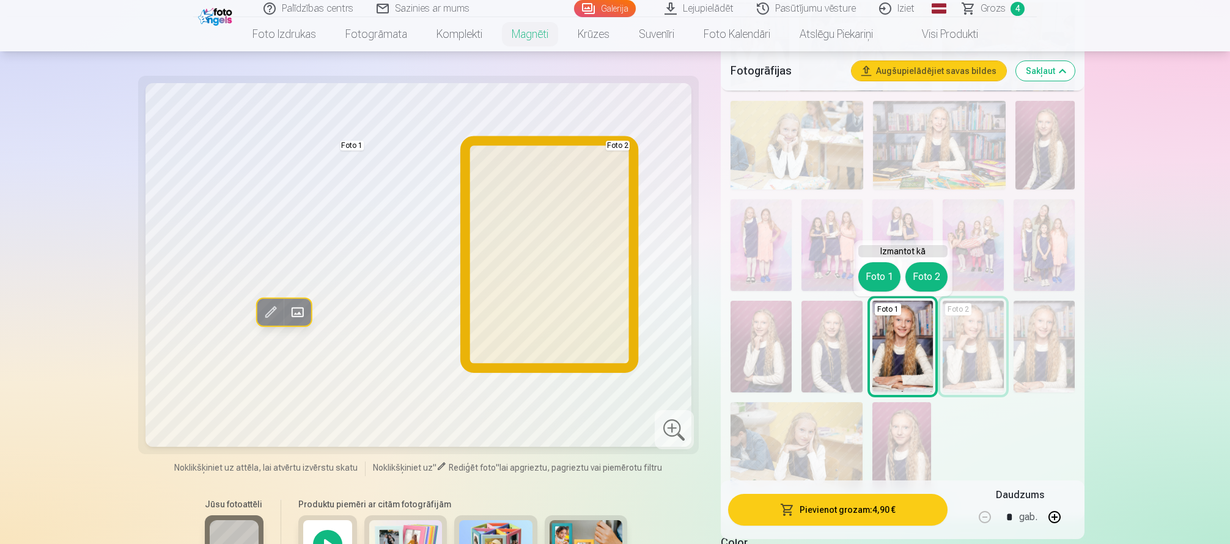
click at [933, 282] on button "Foto 2" at bounding box center [926, 276] width 42 height 29
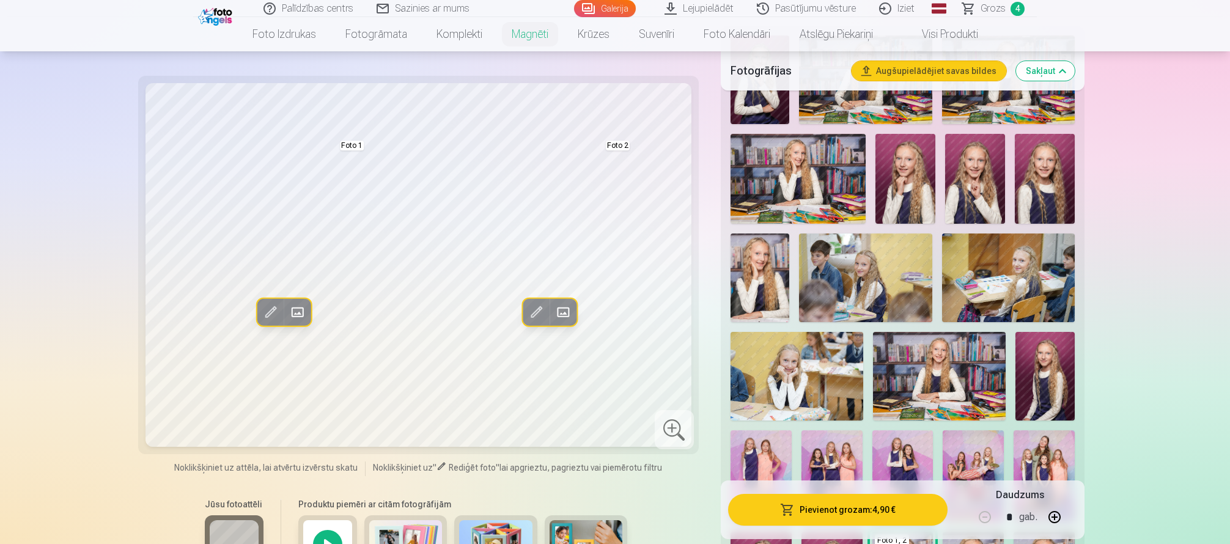
scroll to position [306, 0]
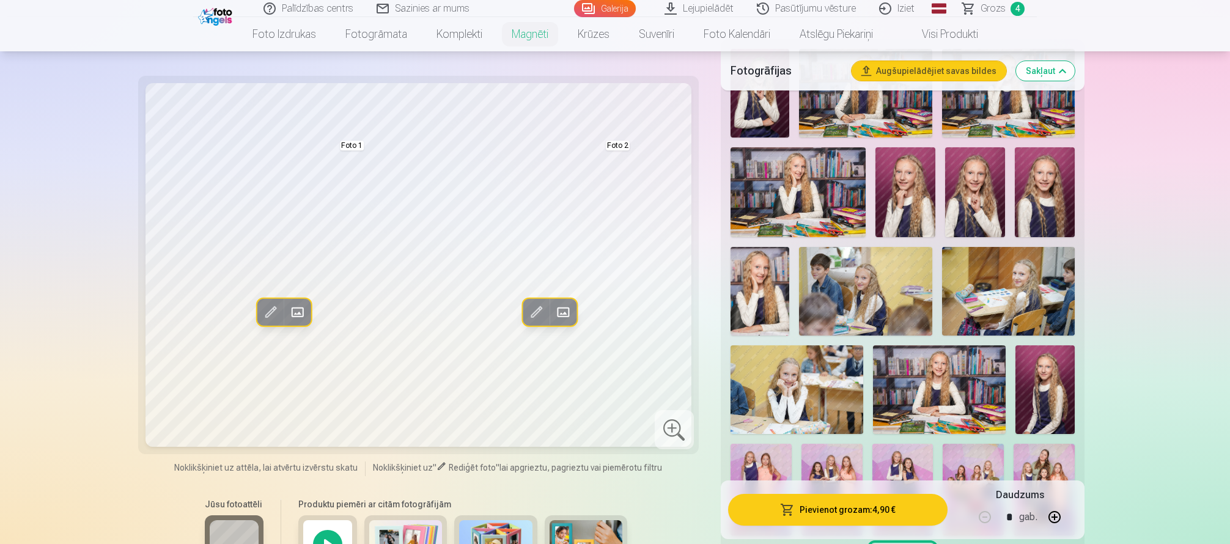
click at [1056, 214] on img at bounding box center [1044, 192] width 60 height 90
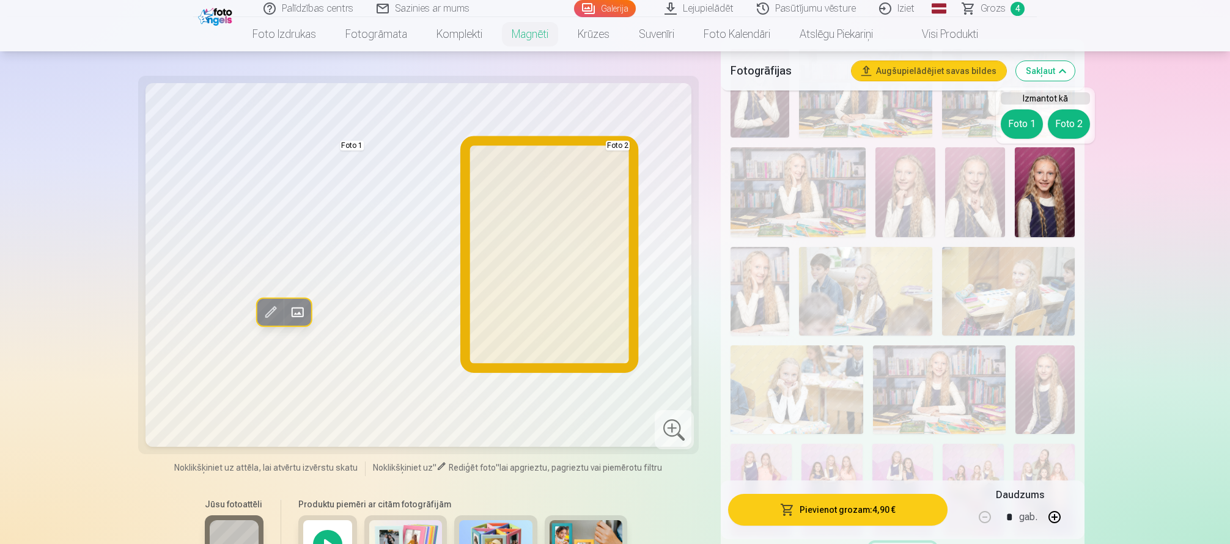
click at [1063, 124] on button "Foto 2" at bounding box center [1068, 123] width 42 height 29
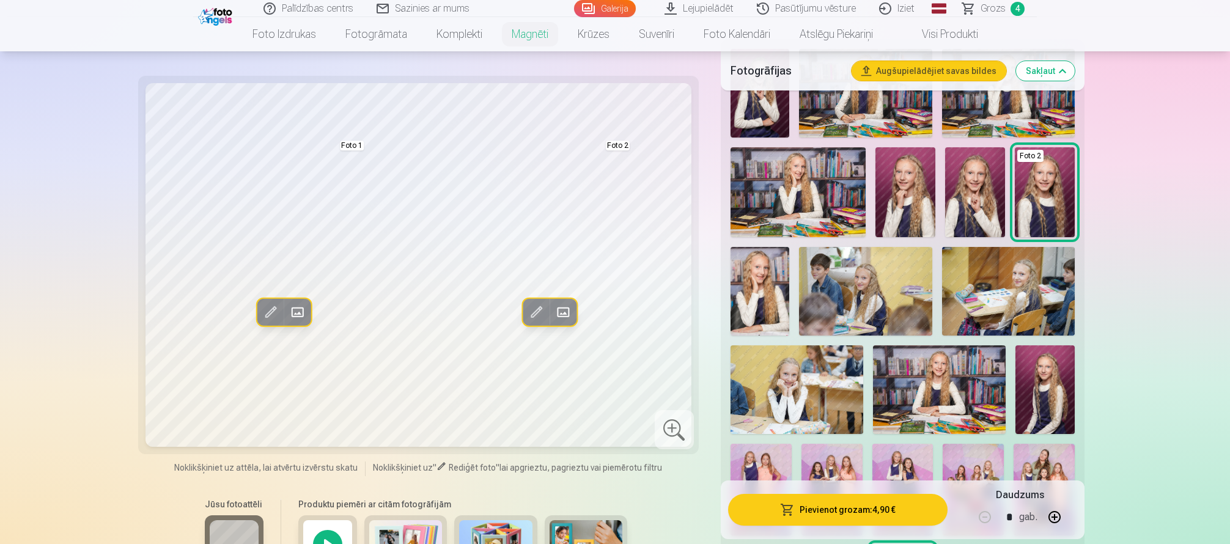
click at [964, 198] on img at bounding box center [975, 192] width 60 height 90
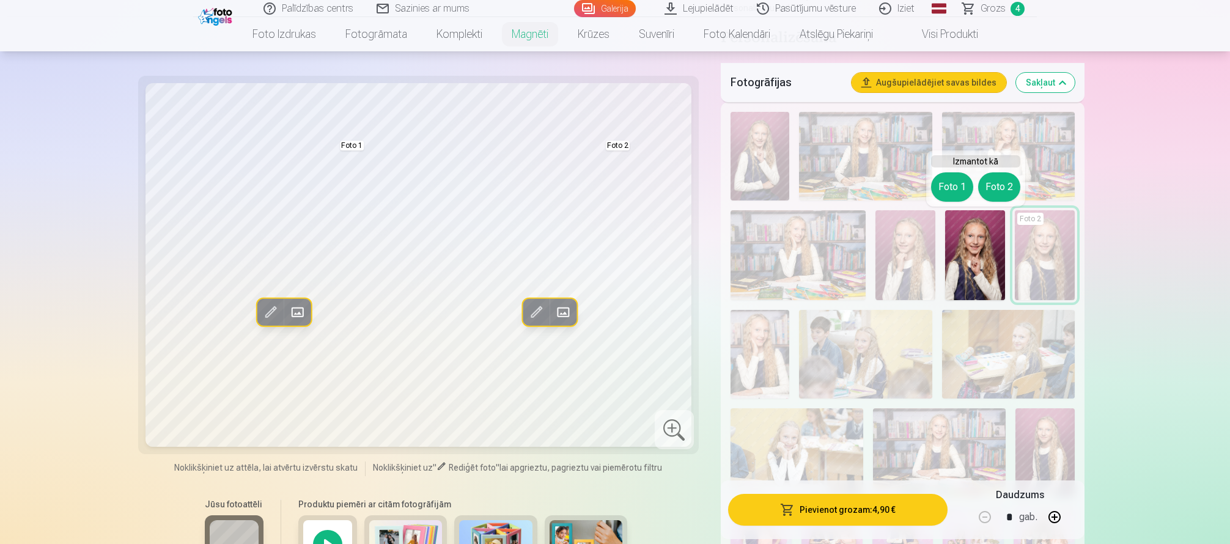
scroll to position [183, 0]
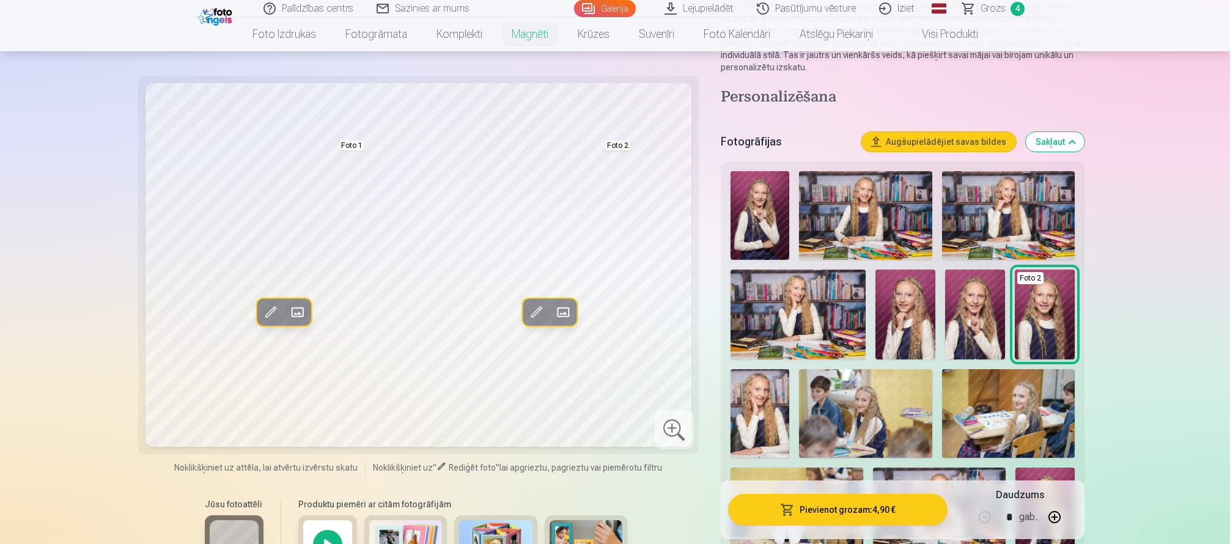
drag, startPoint x: 1165, startPoint y: 240, endPoint x: 1153, endPoint y: 241, distance: 12.4
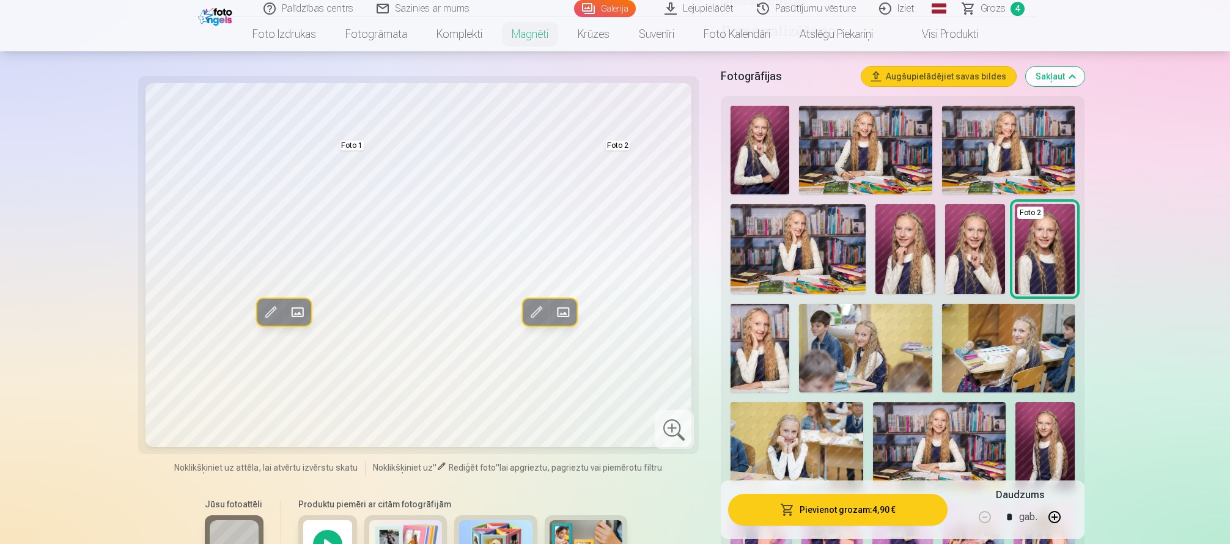
scroll to position [306, 0]
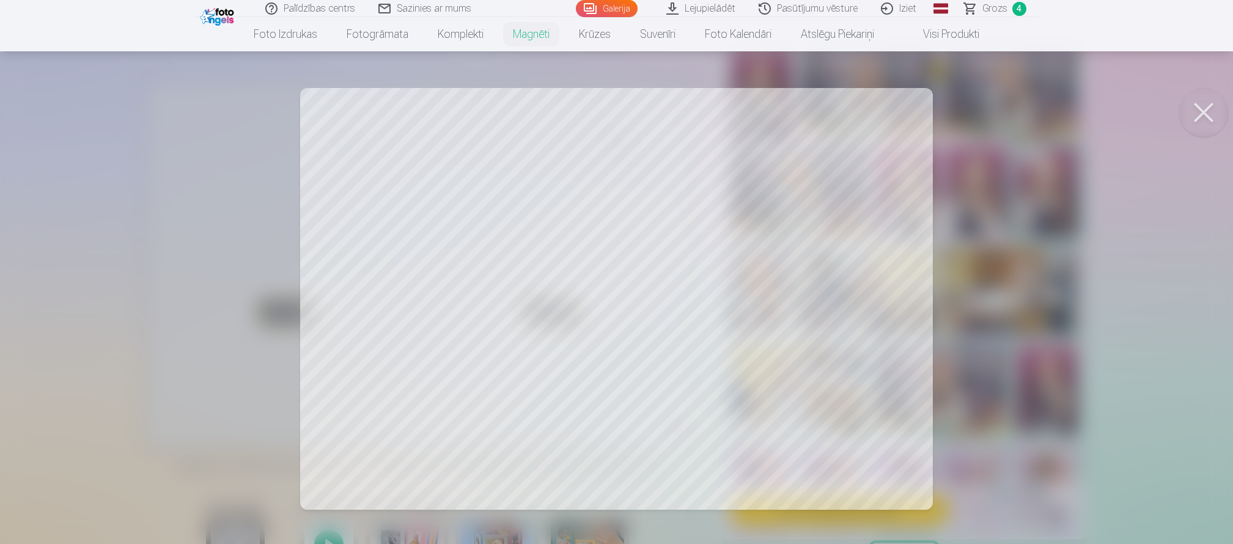
click at [613, 364] on div at bounding box center [616, 272] width 1233 height 544
click at [603, 304] on div at bounding box center [616, 272] width 1233 height 544
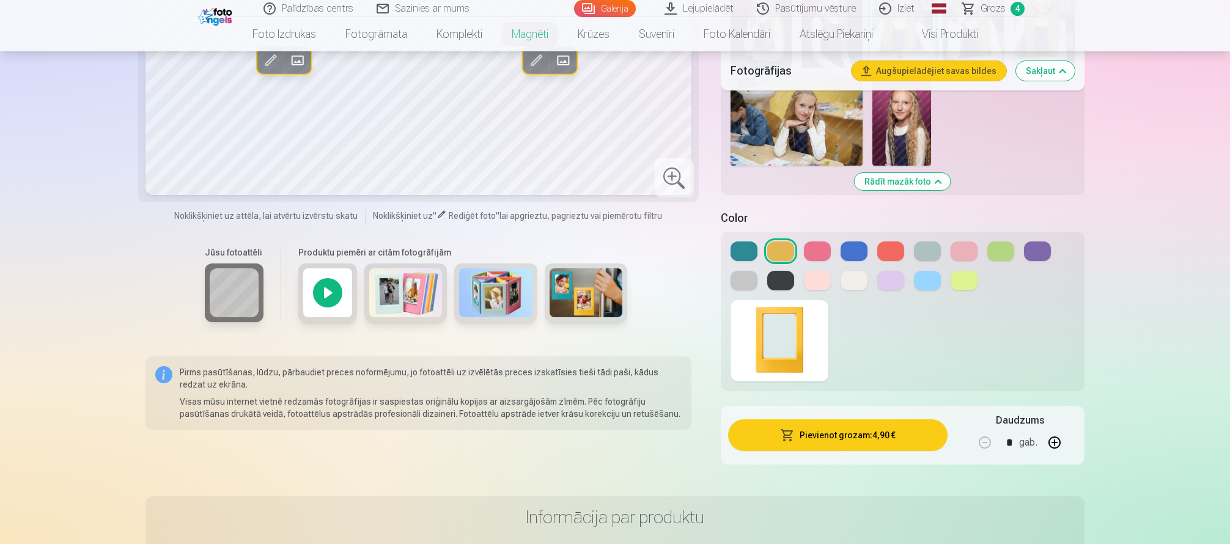
scroll to position [733, 0]
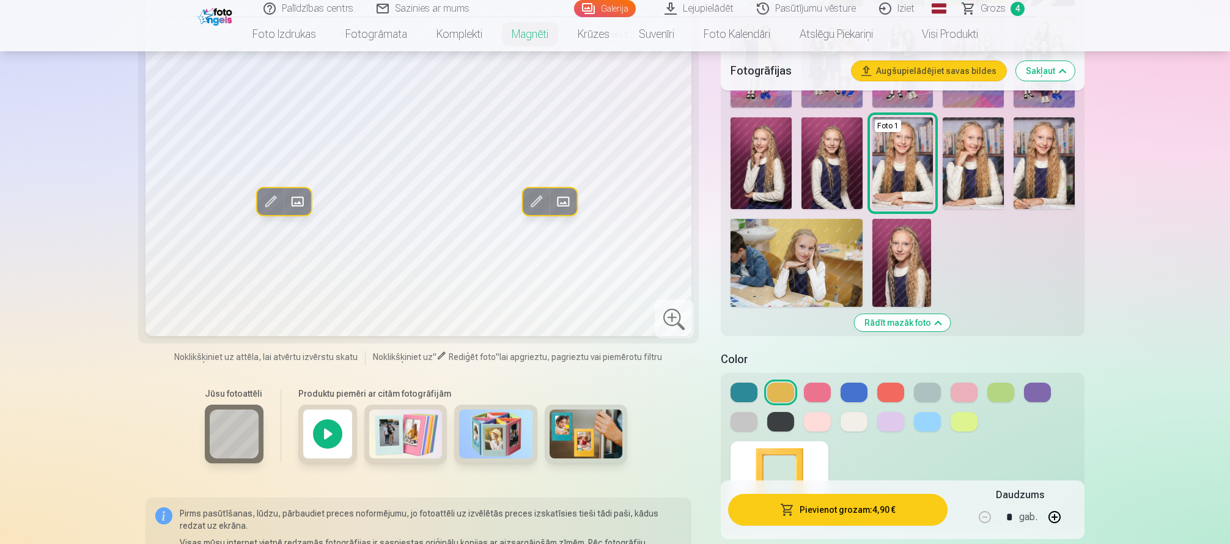
click at [964, 393] on button at bounding box center [963, 393] width 27 height 20
click at [819, 395] on button at bounding box center [817, 393] width 27 height 20
click at [1050, 518] on button "button" at bounding box center [1053, 516] width 29 height 29
type input "*"
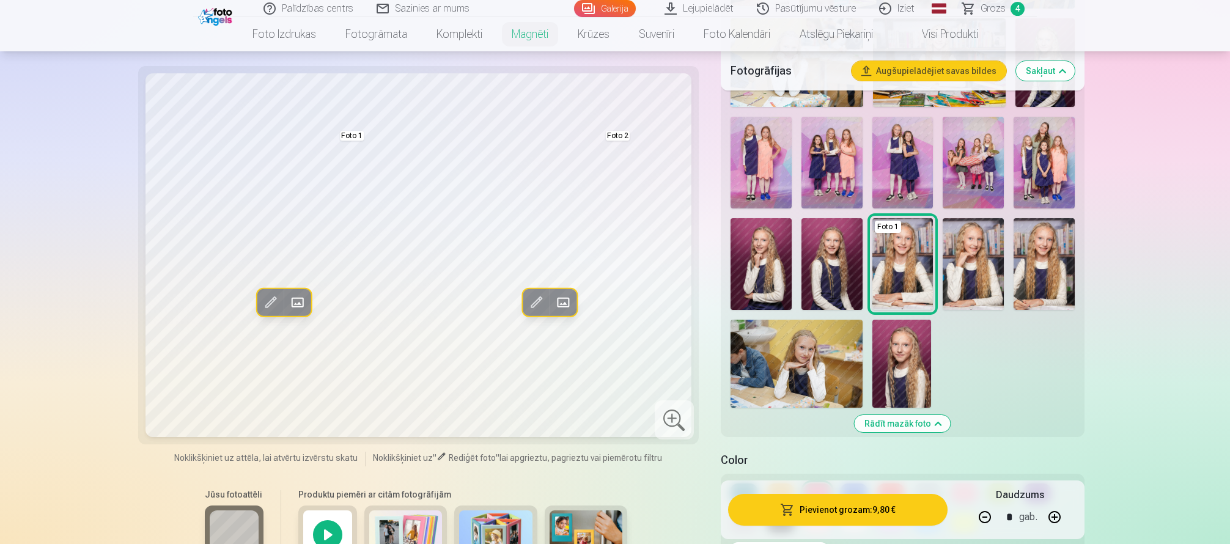
scroll to position [550, 0]
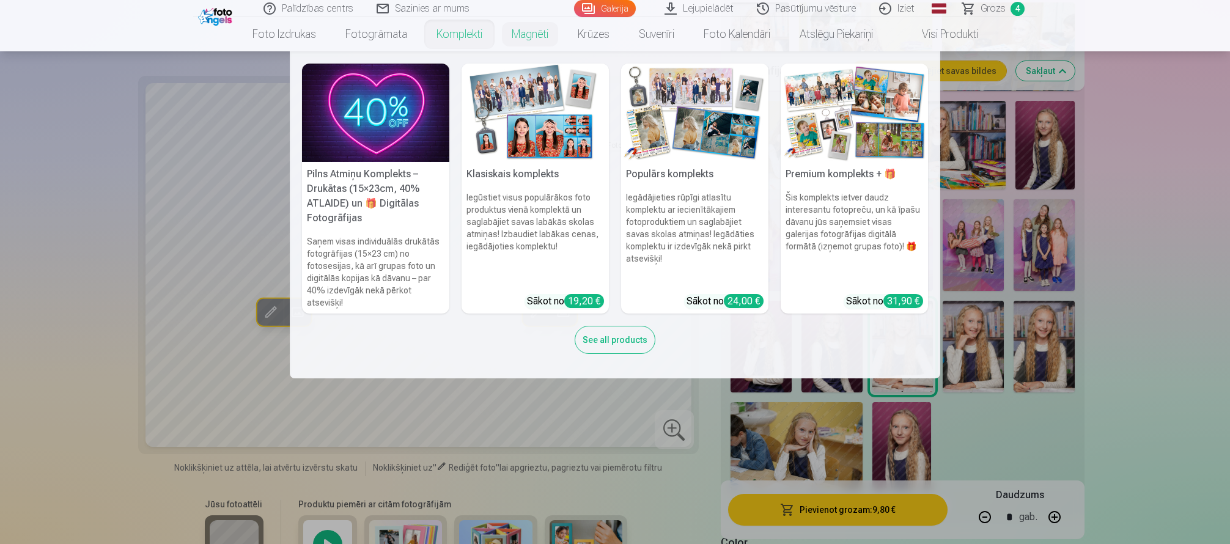
click at [1159, 324] on nav "Pilns Atmiņu Komplekts – Drukātas (15×23cm, 40% ATLAIDE) un 🎁 Digitālas Fotogrā…" at bounding box center [615, 214] width 1230 height 327
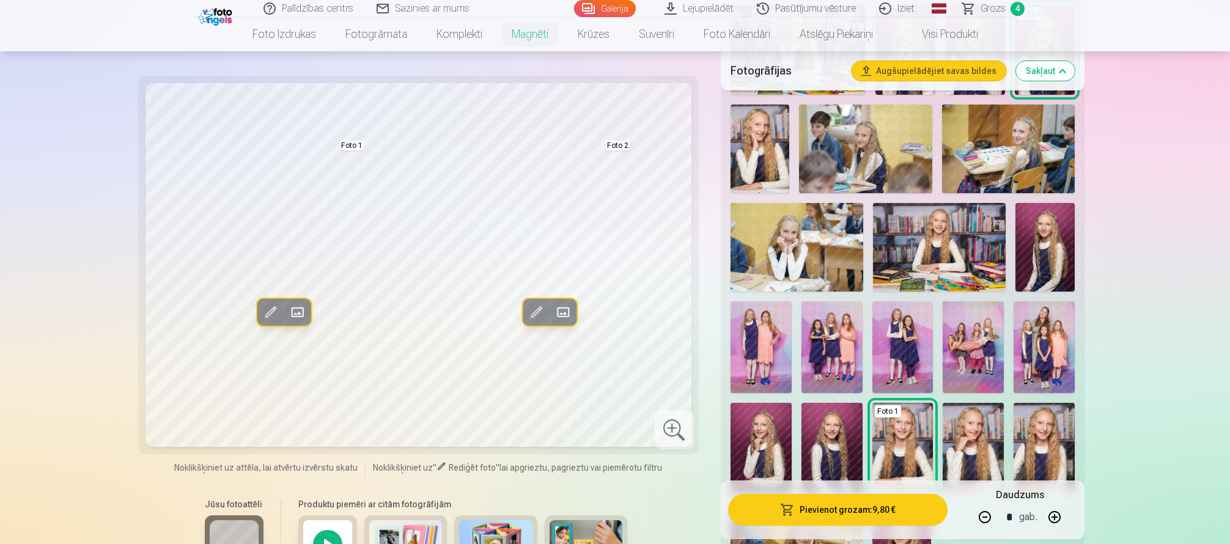
scroll to position [428, 0]
